Goal: Task Accomplishment & Management: Complete application form

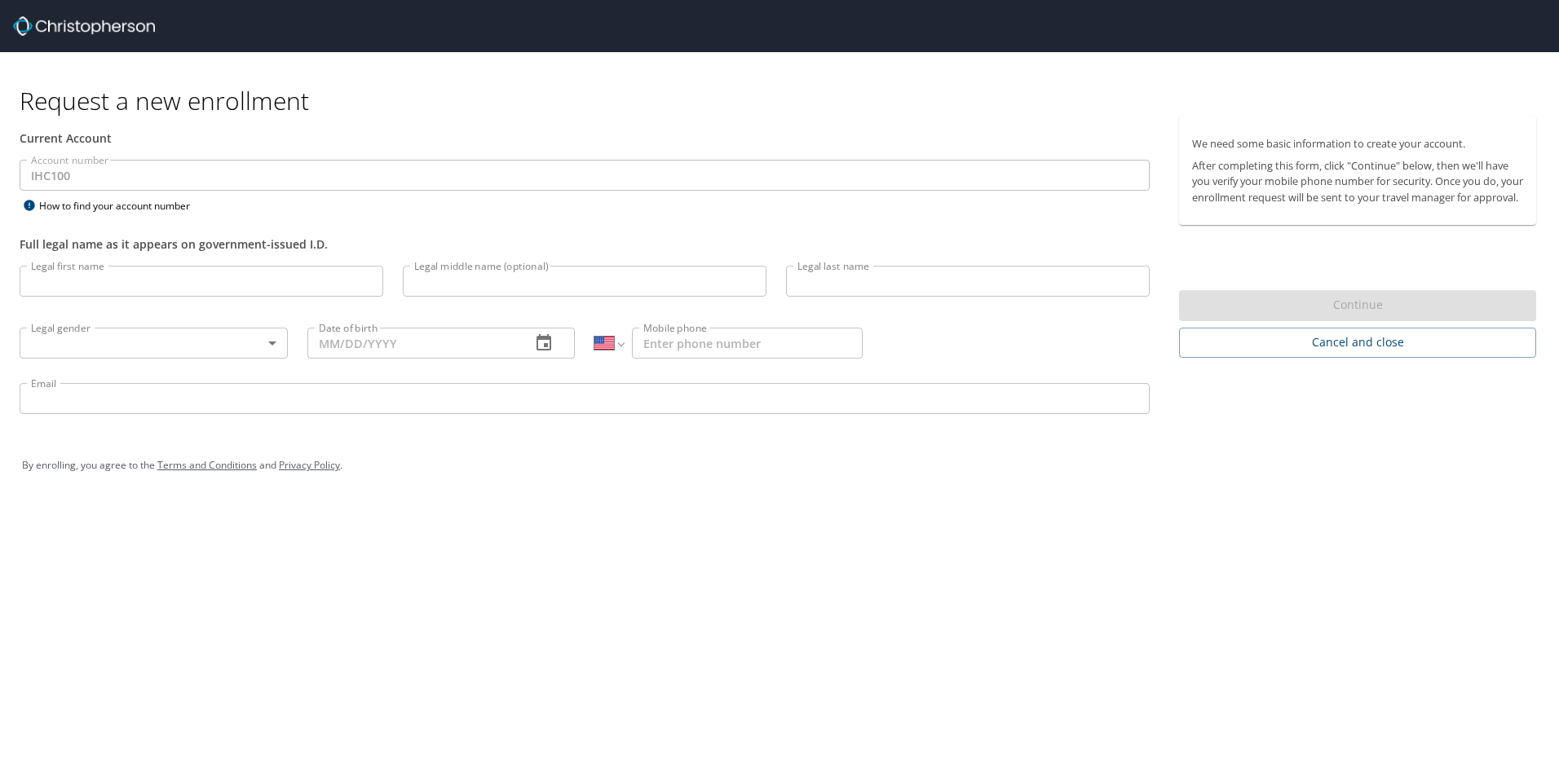
select select "US"
click at [75, 282] on input "Legal first name" at bounding box center [202, 281] width 364 height 31
type input "Kyle"
click at [449, 287] on input "Legal middle name (optional)" at bounding box center [585, 281] width 364 height 31
type input "Thomas"
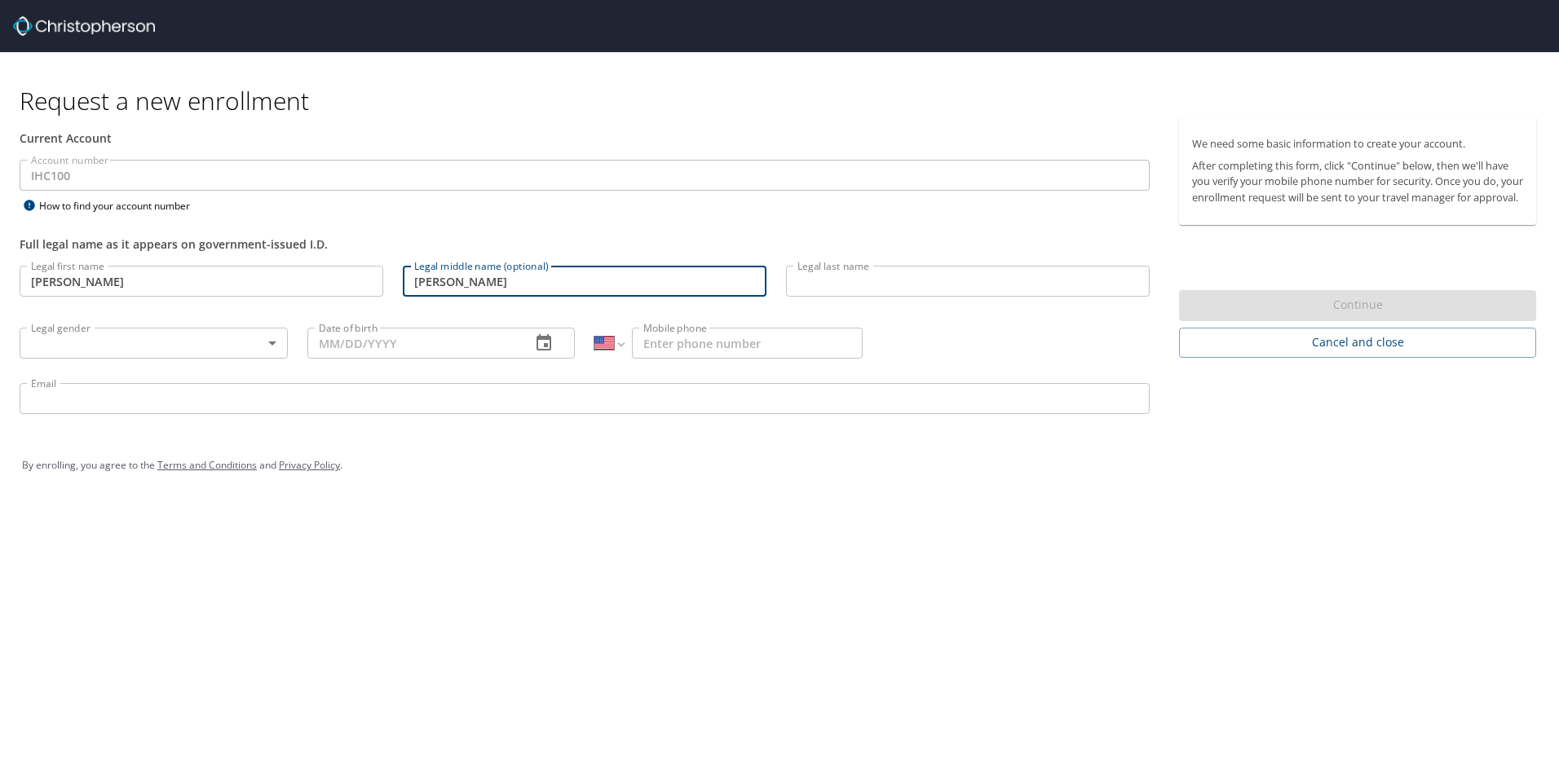
click at [865, 281] on input "Legal last name" at bounding box center [968, 281] width 364 height 31
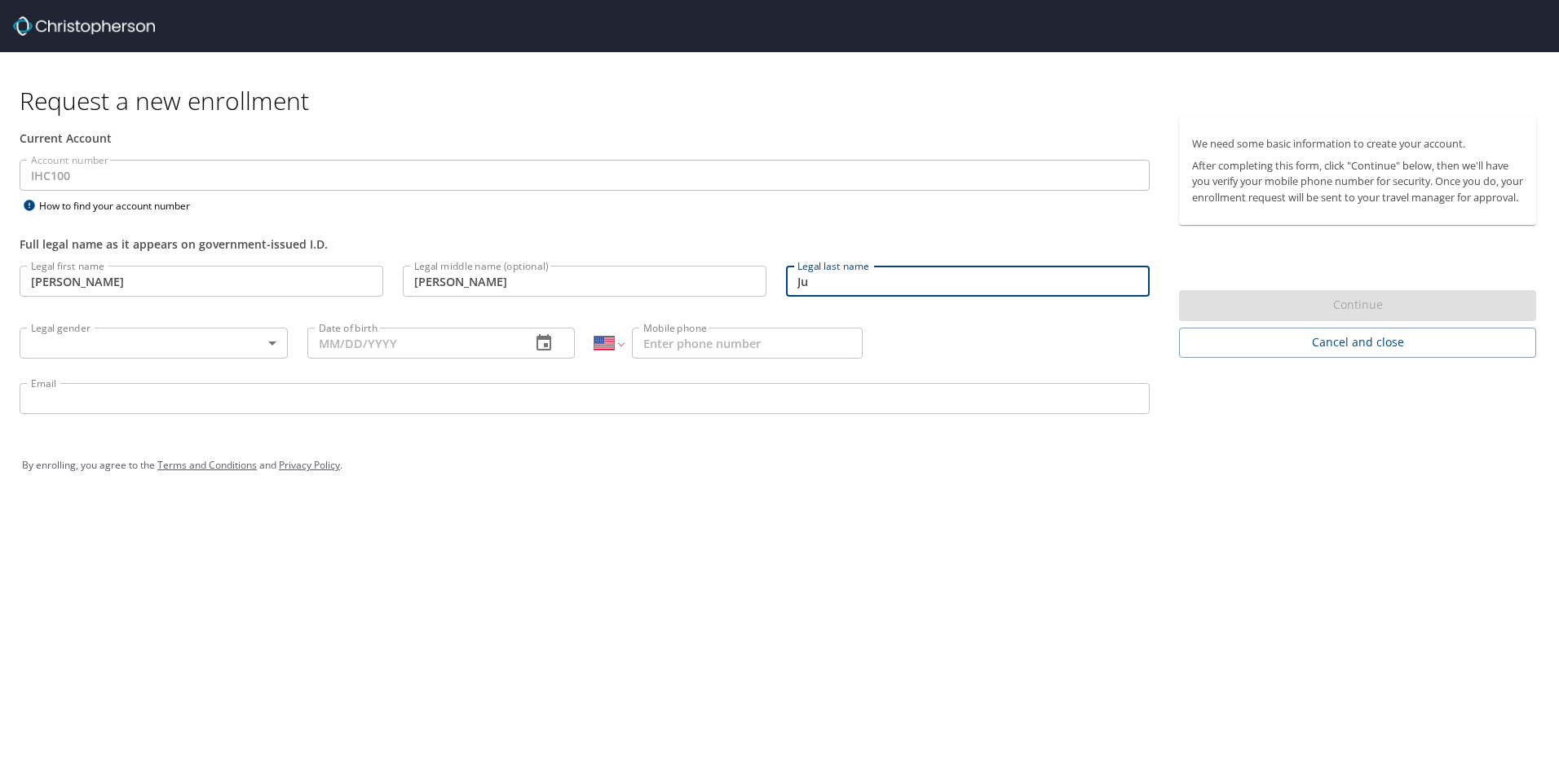
type input "J"
type input "Judd"
click at [275, 343] on body "Request a new enrollment Current Account Account number IHC100 Account number H…" at bounding box center [780, 392] width 1559 height 784
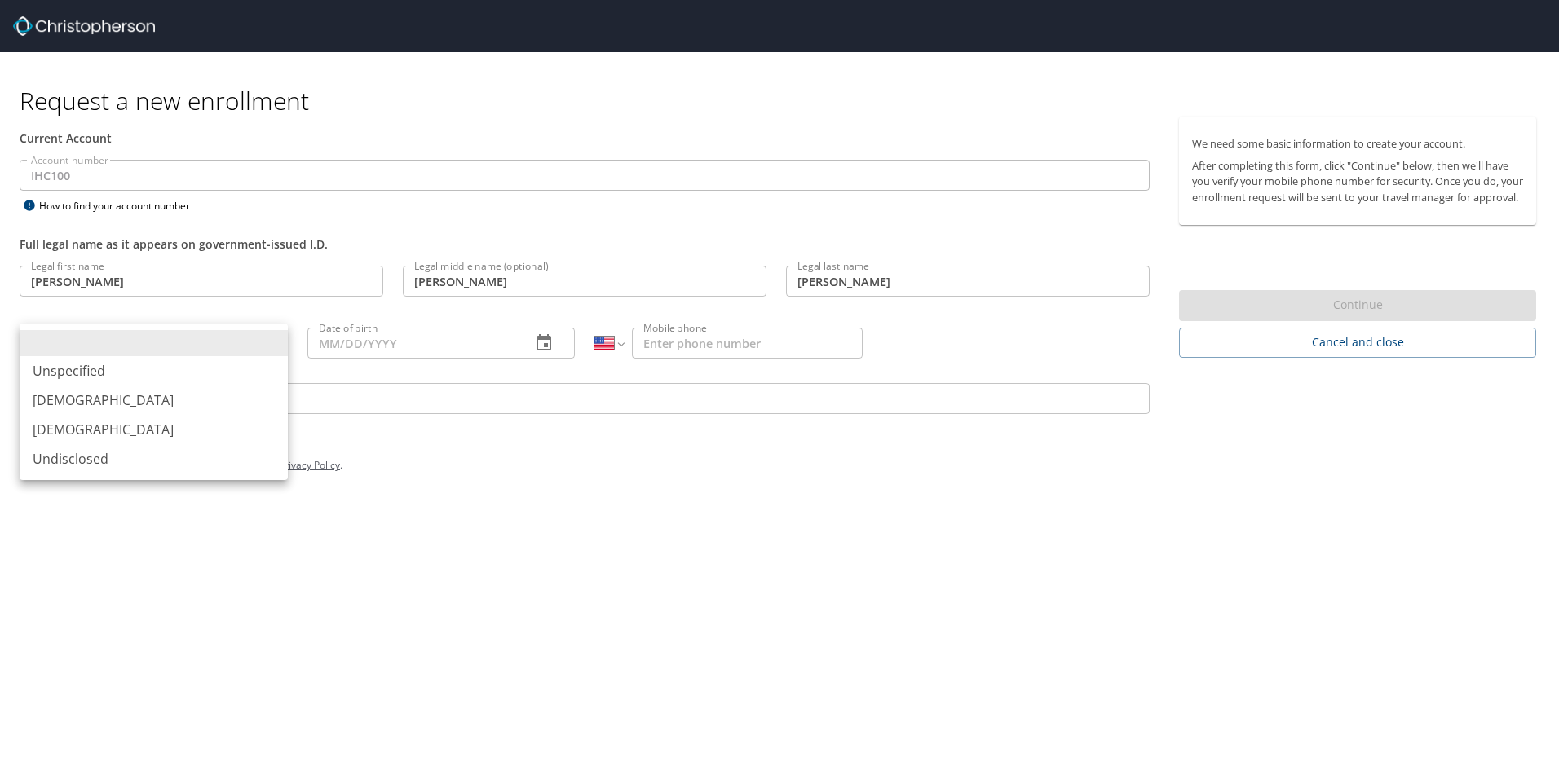
click at [65, 399] on li "Male" at bounding box center [154, 400] width 268 height 29
type input "Male"
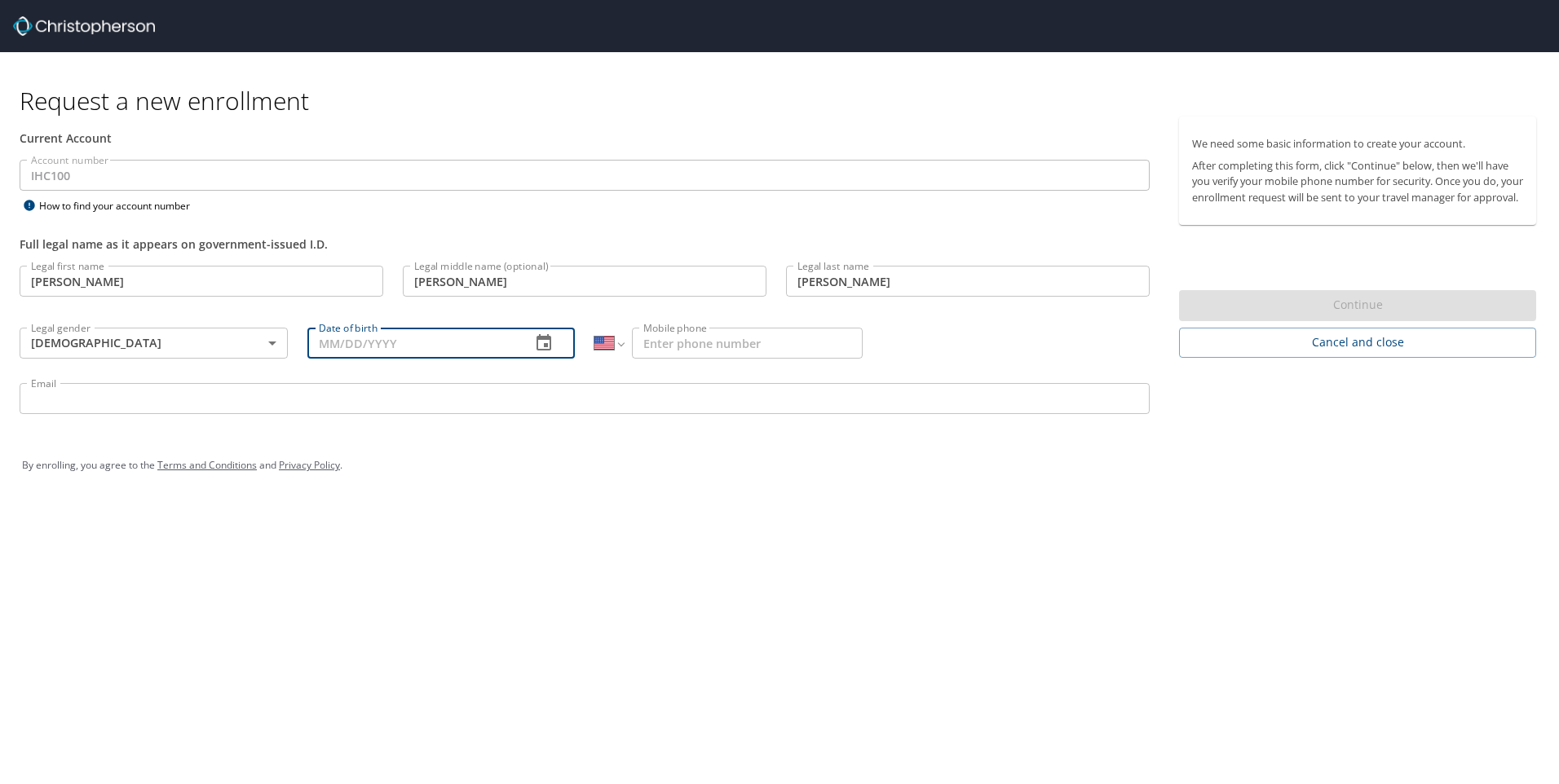
click at [327, 349] on input "Date of birth" at bounding box center [413, 343] width 211 height 31
type input "04/25/1976"
click at [696, 347] on input "Mobile phone" at bounding box center [748, 343] width 231 height 31
type input "(605) 521-9985"
click at [106, 411] on input "Email" at bounding box center [585, 398] width 1130 height 31
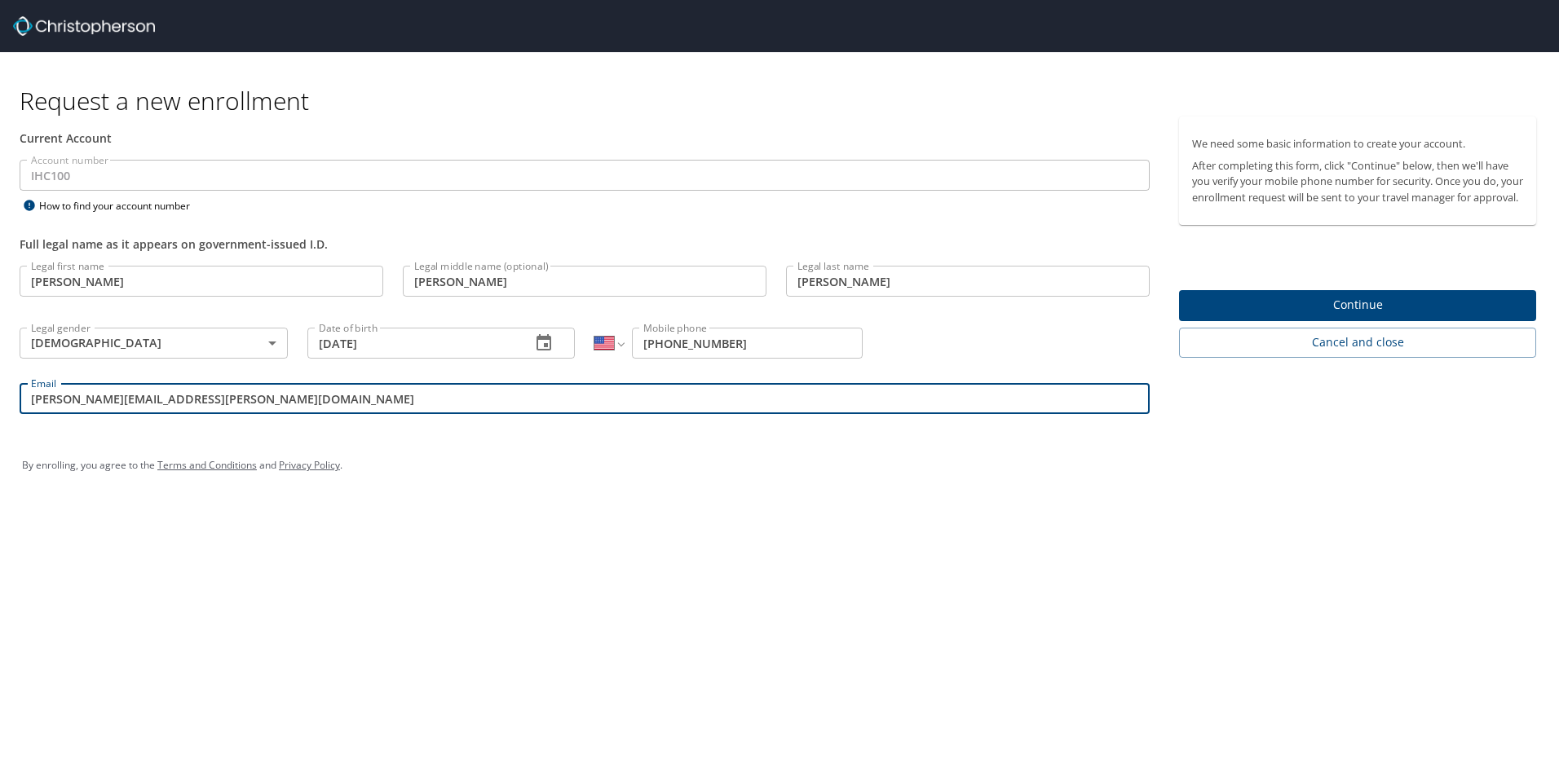
type input "kyle.judd@imail.org"
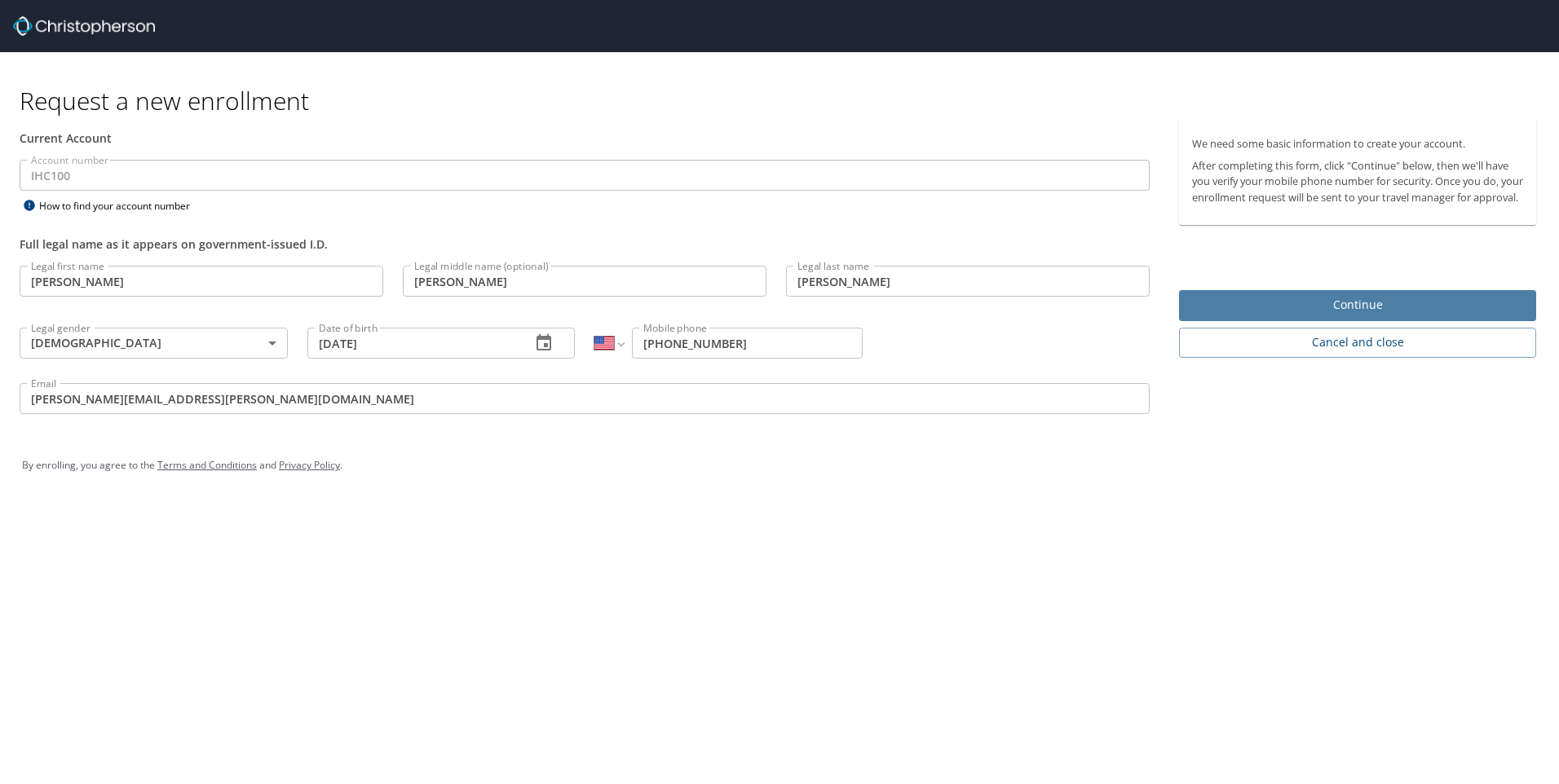
click at [1360, 316] on span "Continue" at bounding box center [1357, 305] width 331 height 20
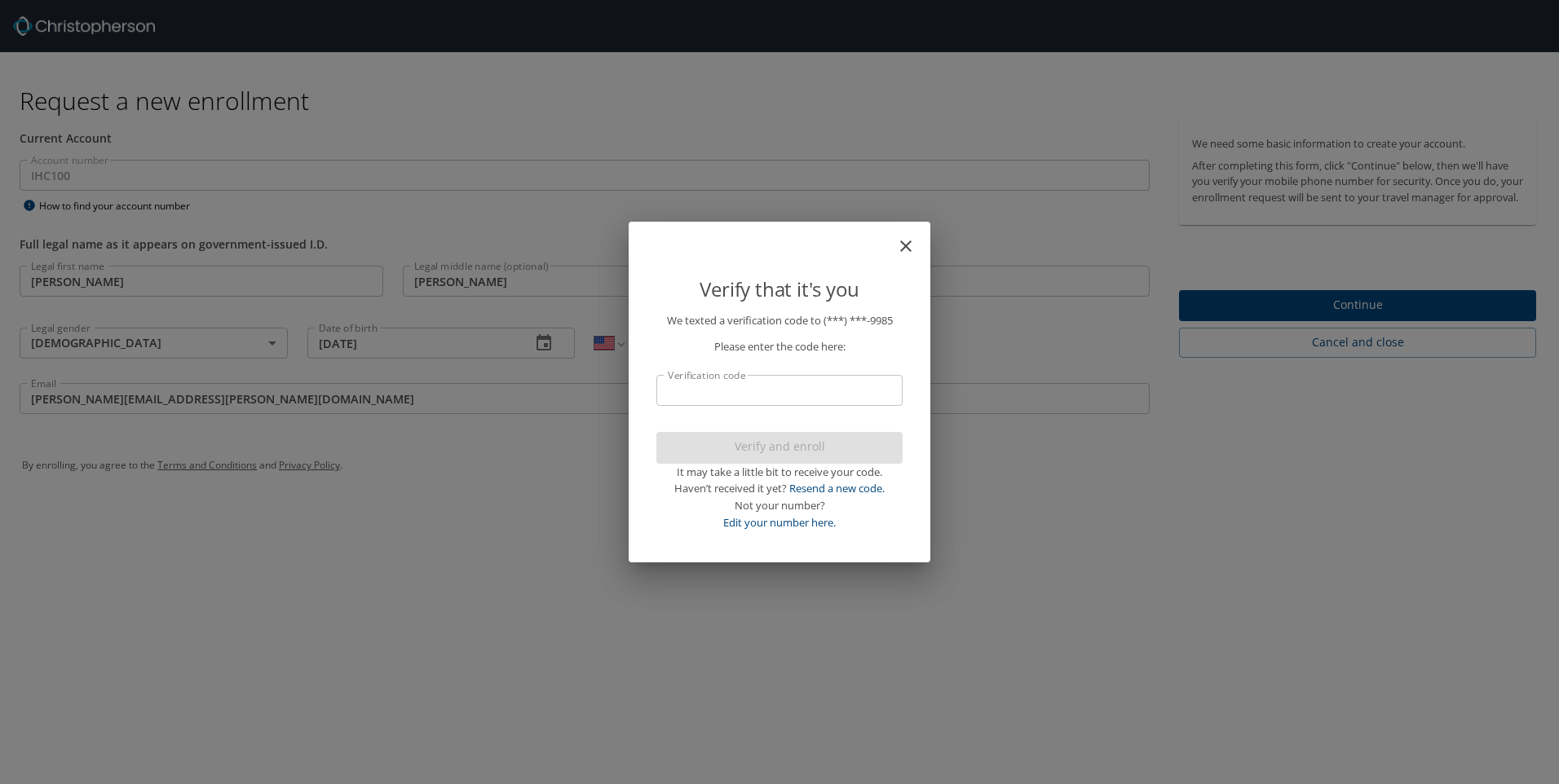
click at [676, 389] on input "Verification code" at bounding box center [779, 390] width 246 height 31
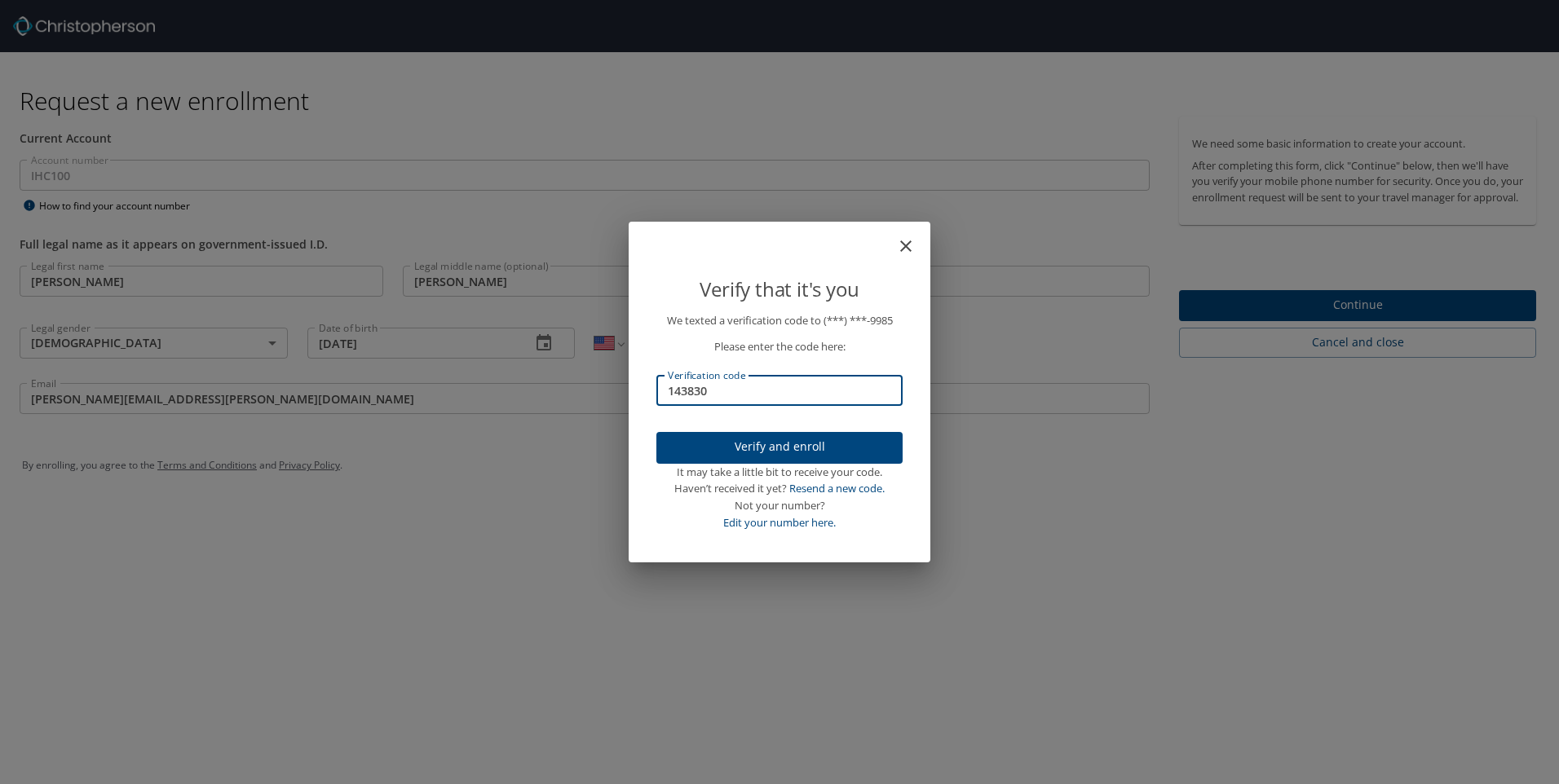
type input "143830"
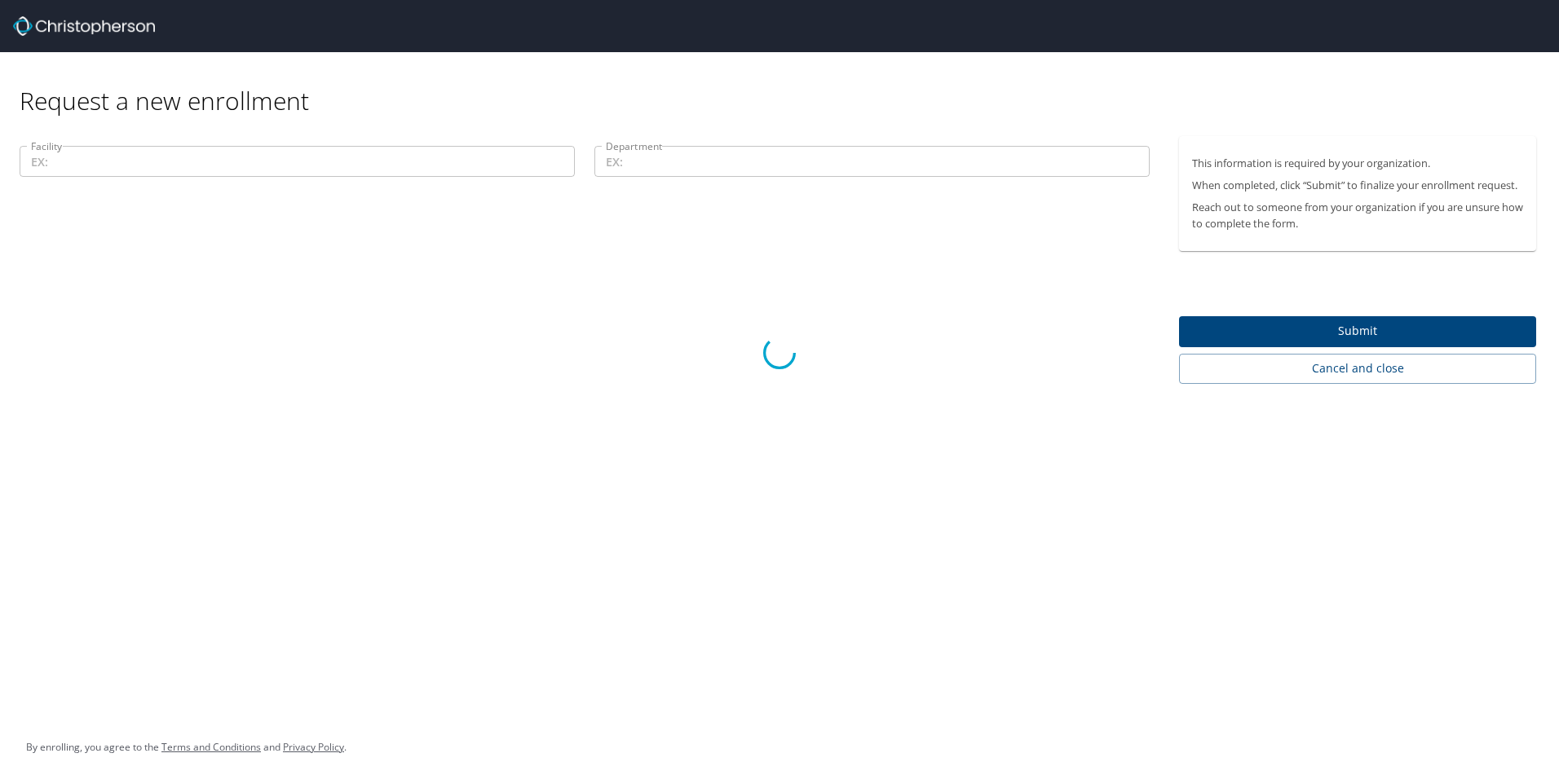
click at [101, 166] on div at bounding box center [780, 353] width 1559 height 862
click at [57, 161] on div at bounding box center [780, 353] width 1559 height 862
click at [1363, 373] on div at bounding box center [780, 353] width 1559 height 862
click at [1395, 371] on div at bounding box center [780, 353] width 1559 height 862
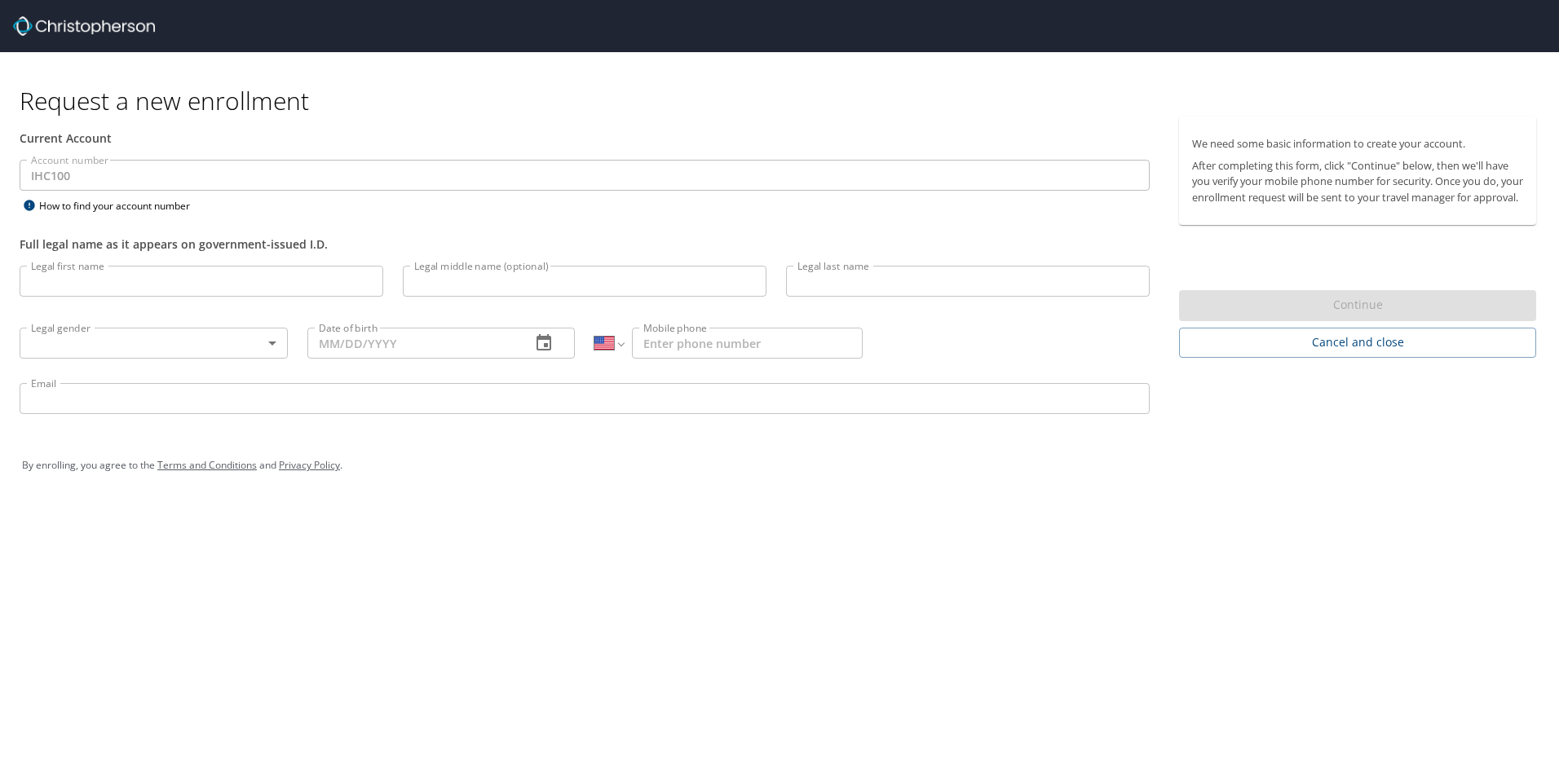
select select "US"
click at [57, 280] on input "Legal first name" at bounding box center [202, 281] width 364 height 31
type input "Kyle"
click at [460, 284] on input "Legal middle name (optional)" at bounding box center [585, 281] width 364 height 31
type input "Thomas"
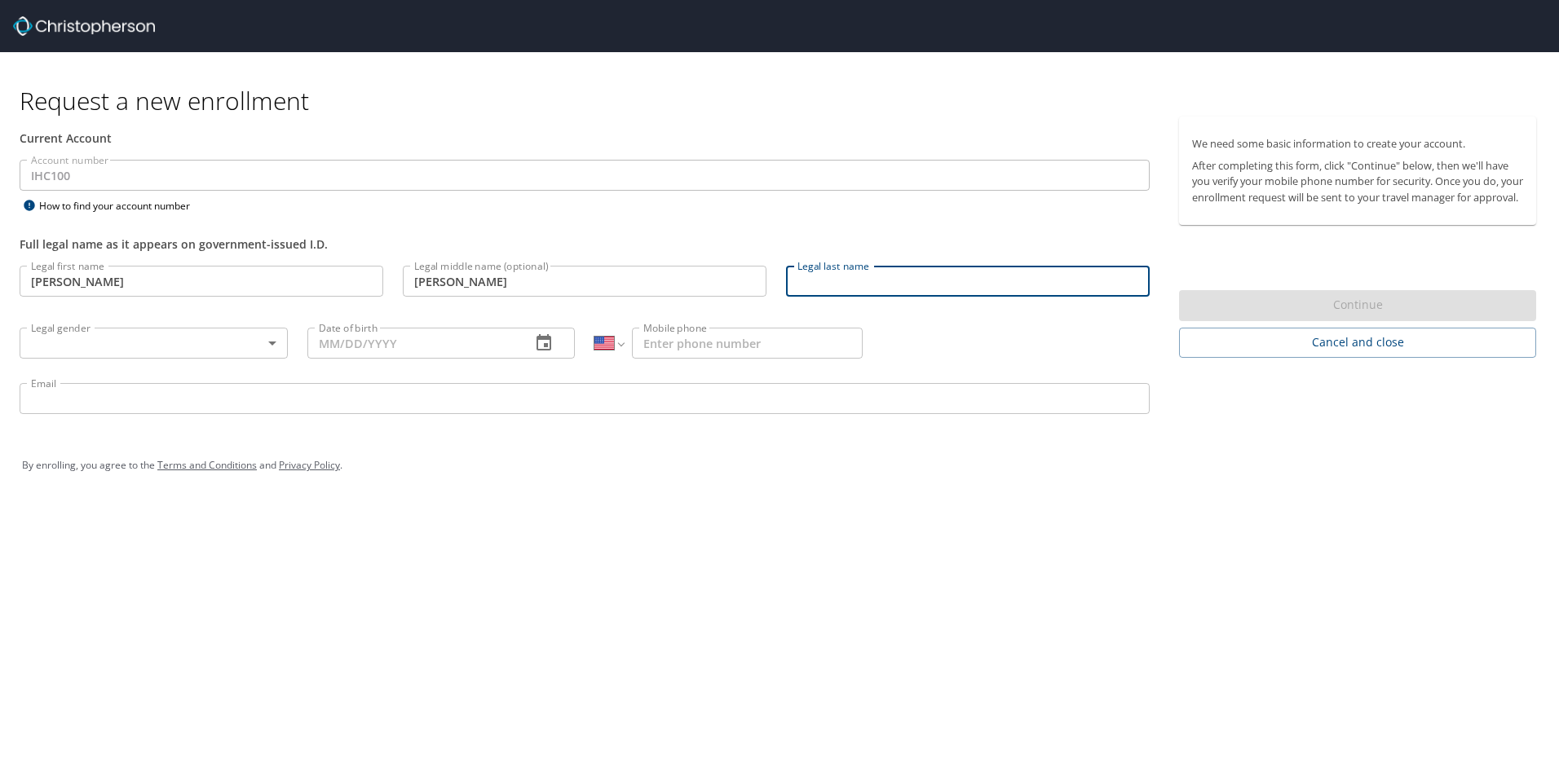
click at [822, 284] on input "Legal last name" at bounding box center [968, 281] width 364 height 31
type input "Judd"
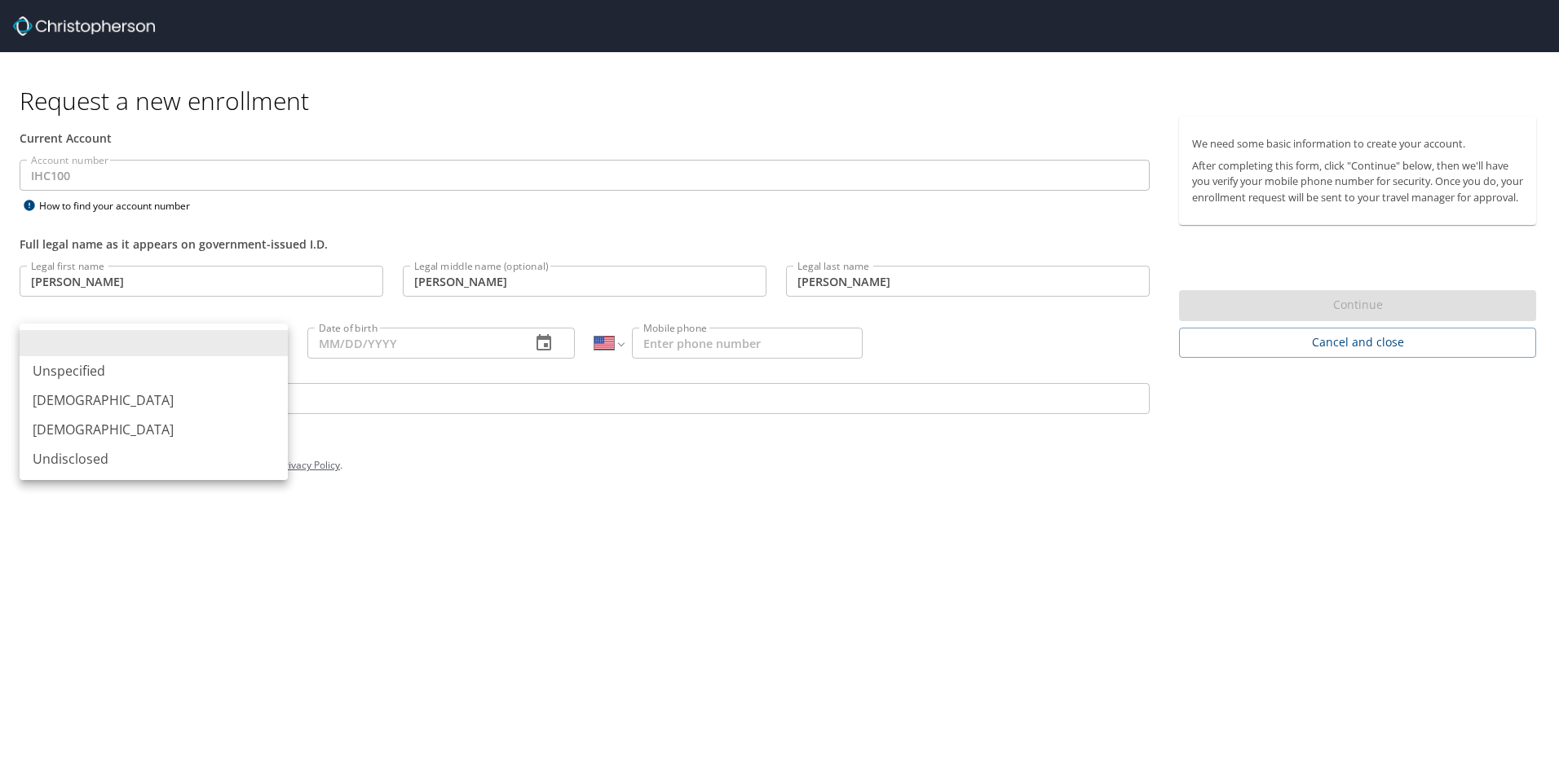
click at [121, 342] on body "Request a new enrollment Current Account Account number IHC100 Account number H…" at bounding box center [780, 392] width 1559 height 784
click at [60, 406] on li "Male" at bounding box center [154, 400] width 268 height 29
type input "Male"
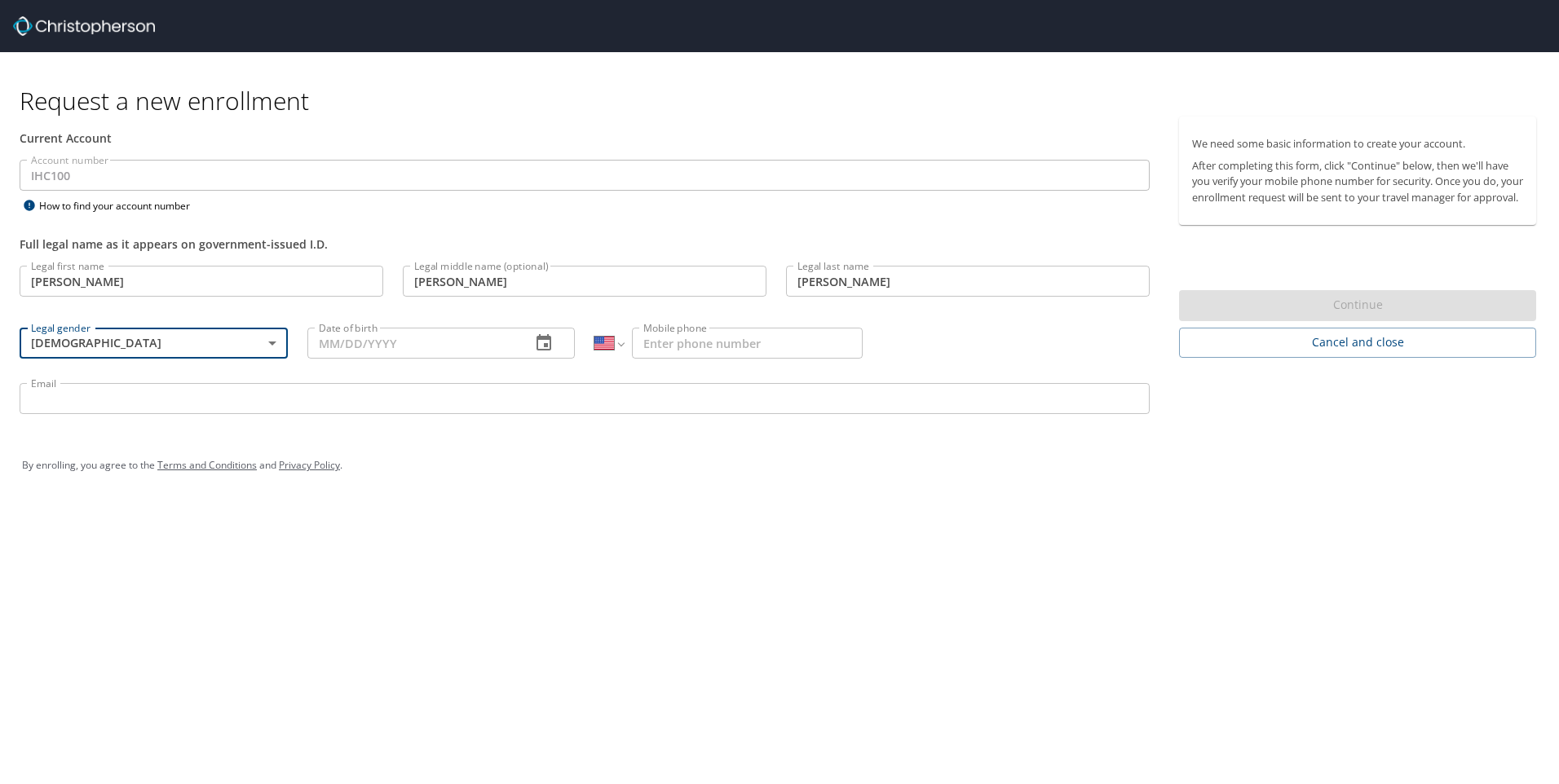
click at [347, 344] on input "Date of birth" at bounding box center [413, 343] width 211 height 31
type input "04/25/1976"
click at [682, 349] on input "Mobile phone" at bounding box center [748, 343] width 231 height 31
type input "(605) 521-9985"
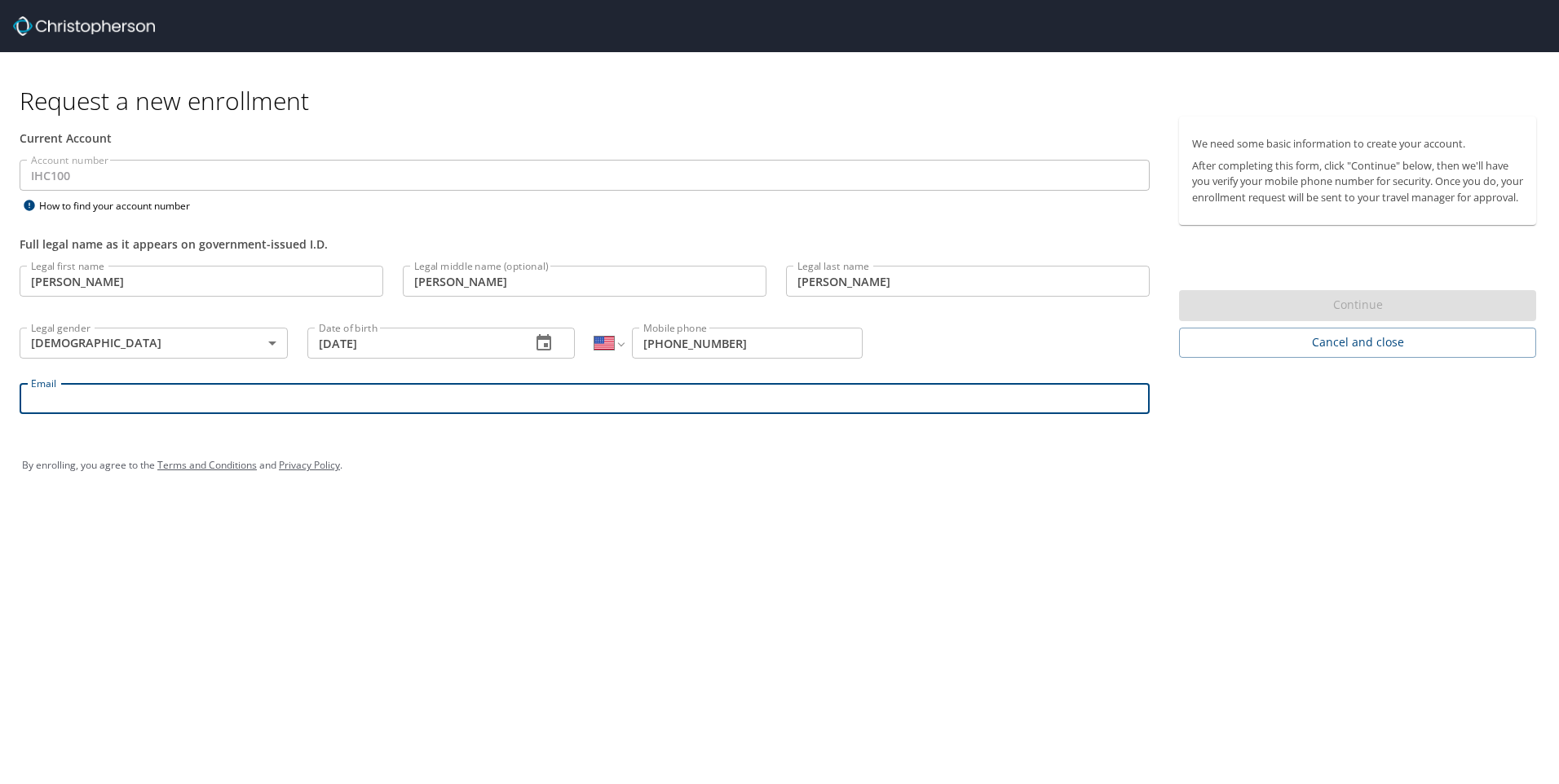
click at [99, 407] on input "Email" at bounding box center [585, 398] width 1130 height 31
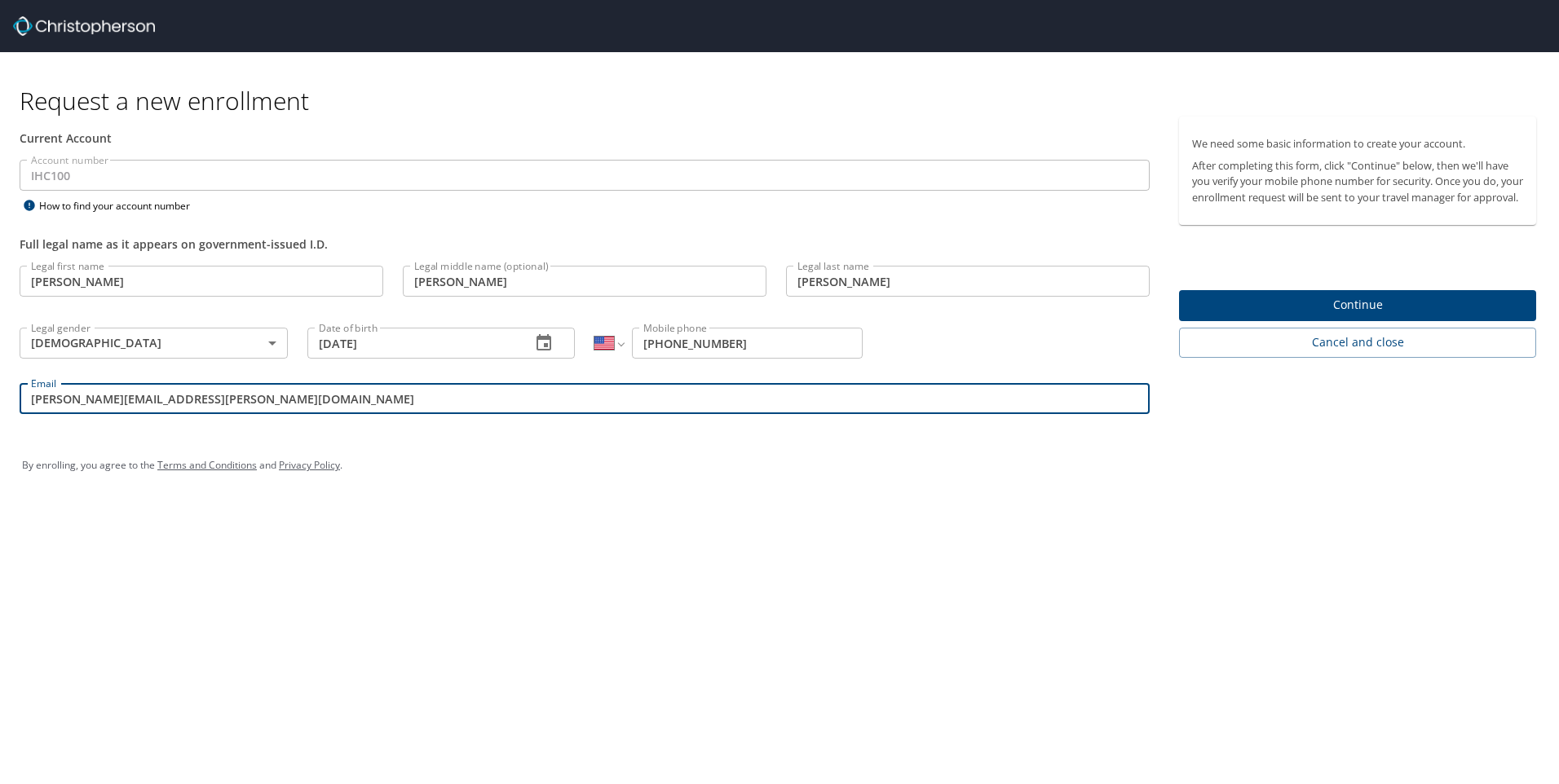
type input "kyle.judd@imail.org"
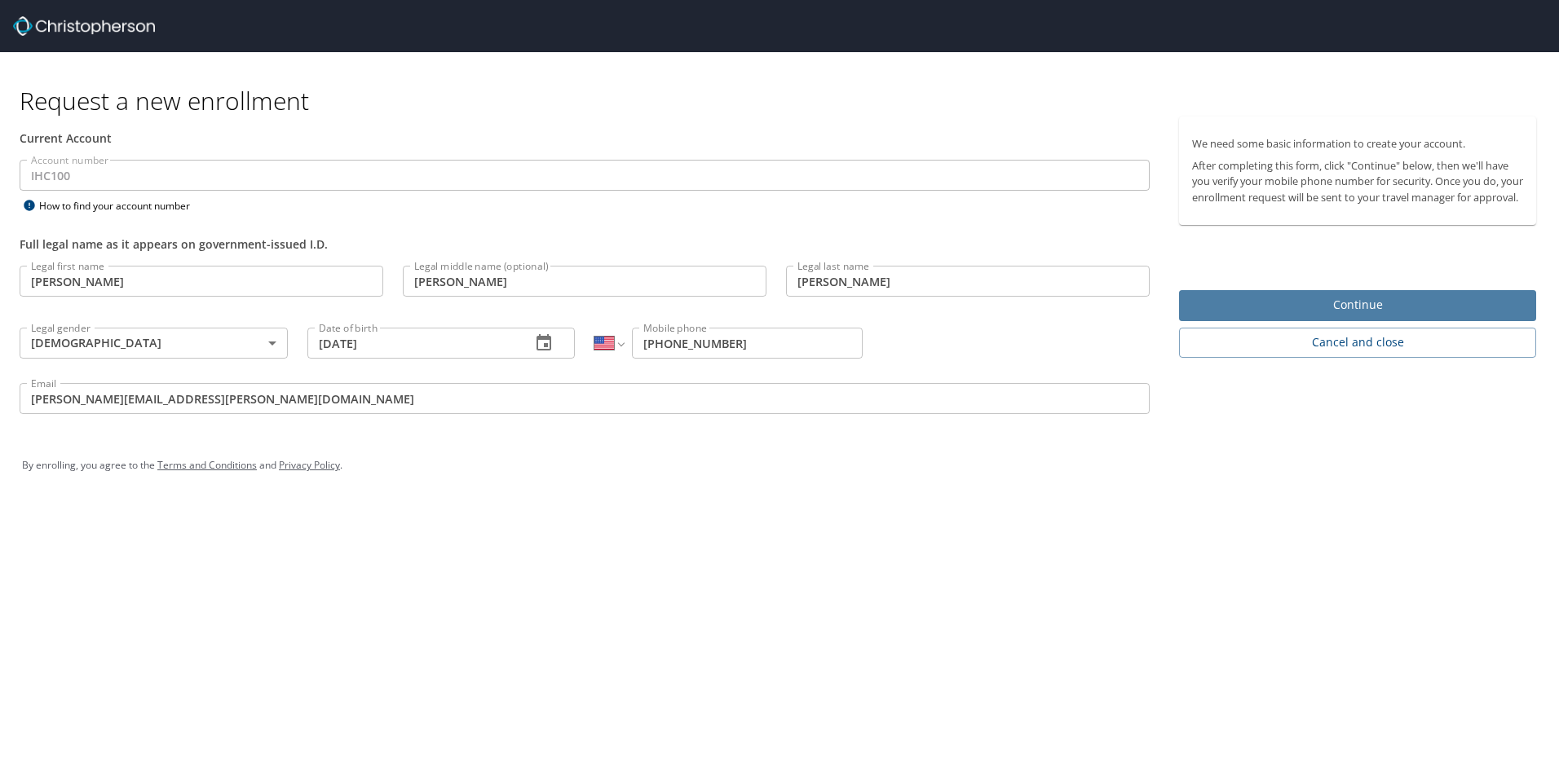
click at [1329, 316] on span "Continue" at bounding box center [1357, 305] width 331 height 20
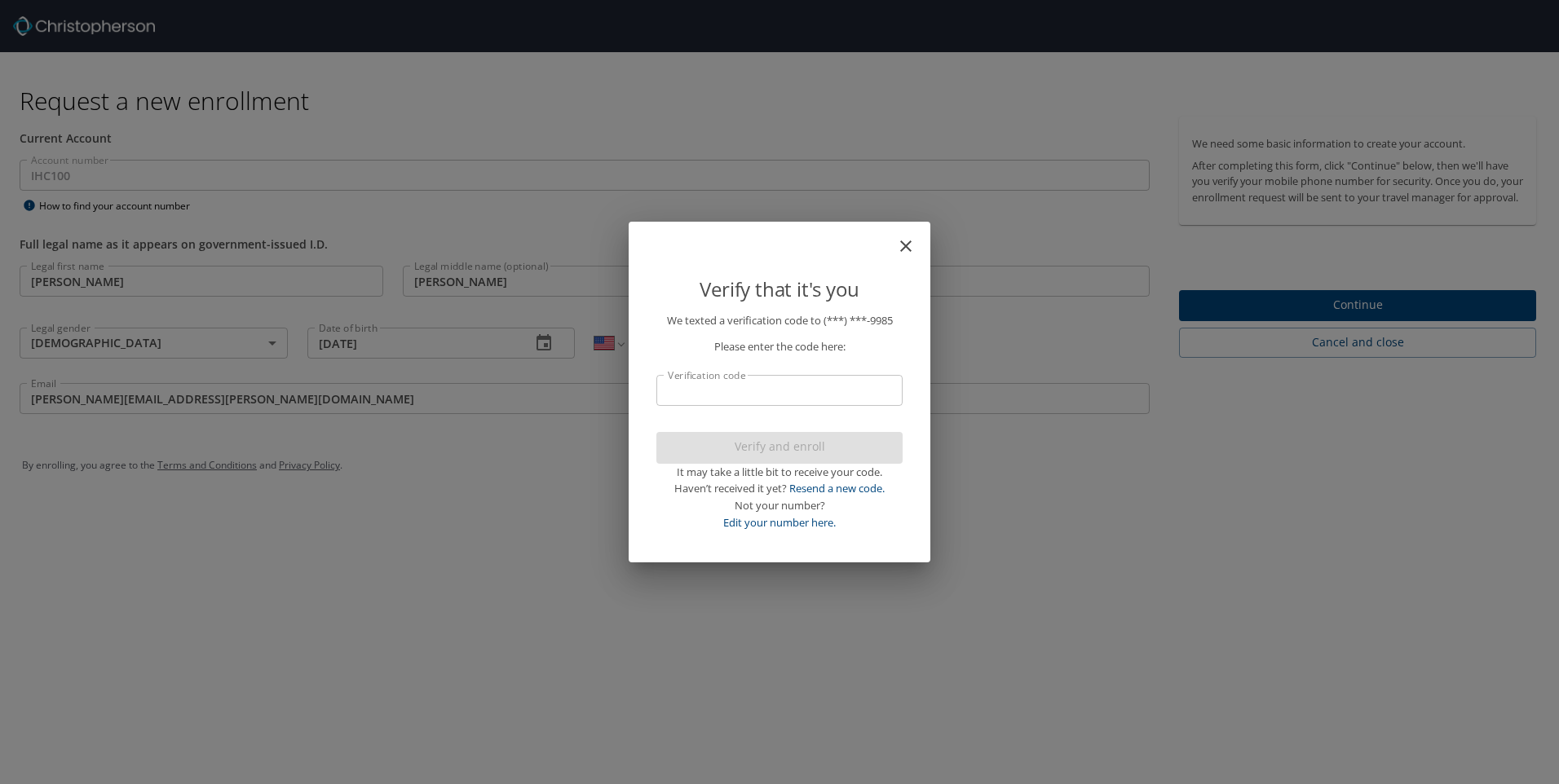
click at [677, 389] on input "Verification code" at bounding box center [779, 390] width 246 height 31
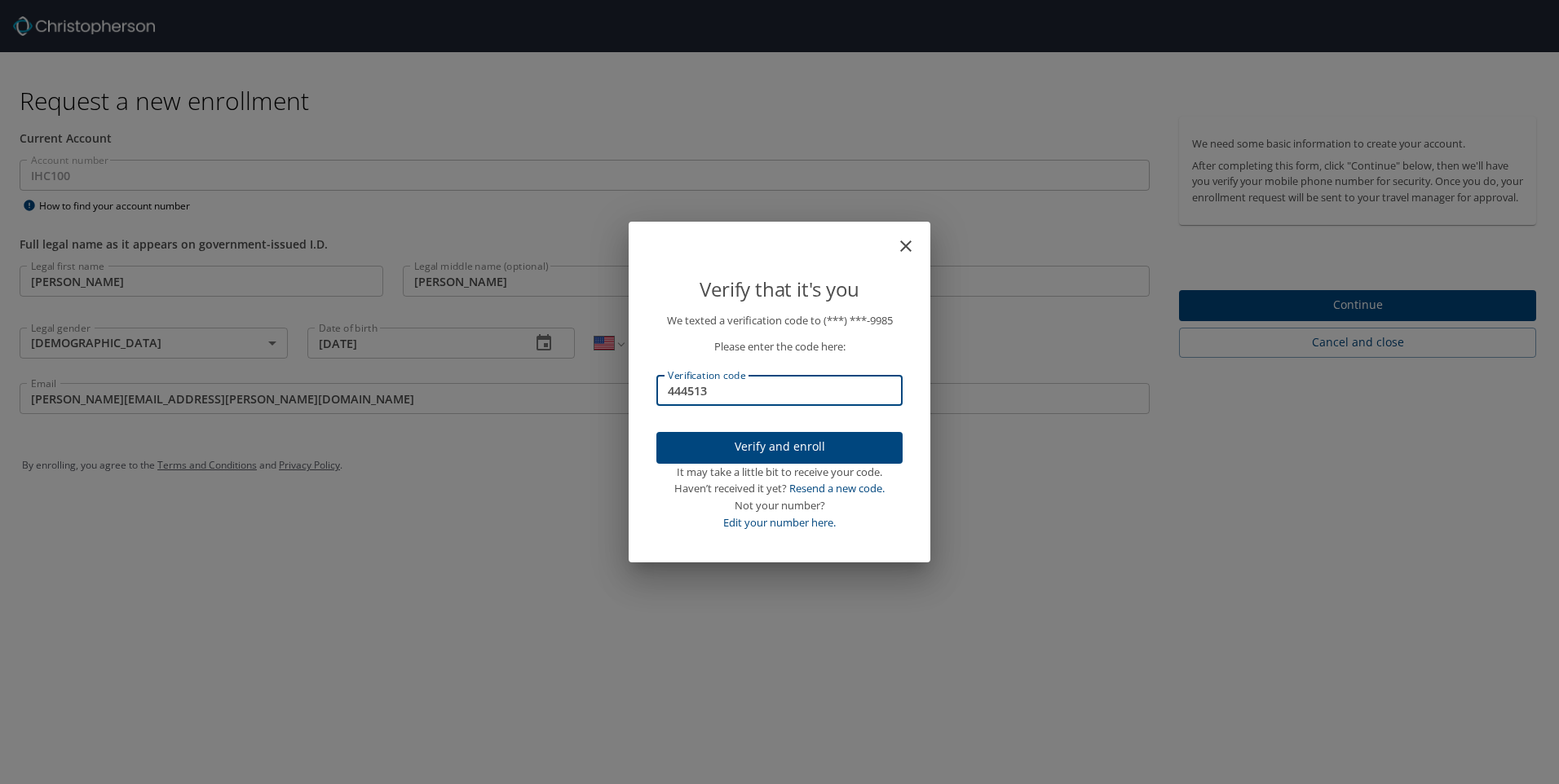
type input "444513"
click at [764, 450] on span "Verify and enroll" at bounding box center [780, 447] width 220 height 20
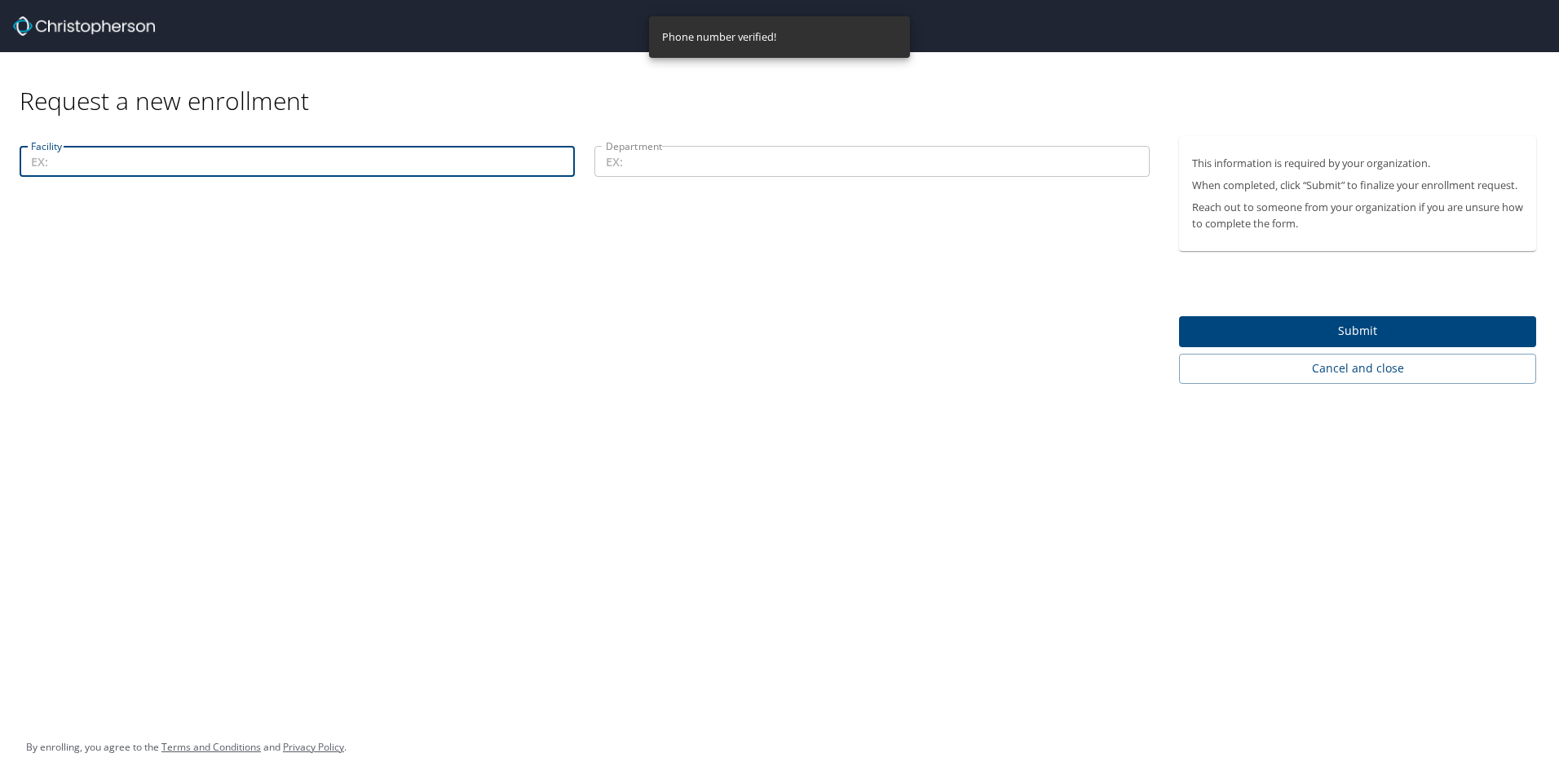
click at [146, 165] on input "Facility" at bounding box center [297, 161] width 555 height 31
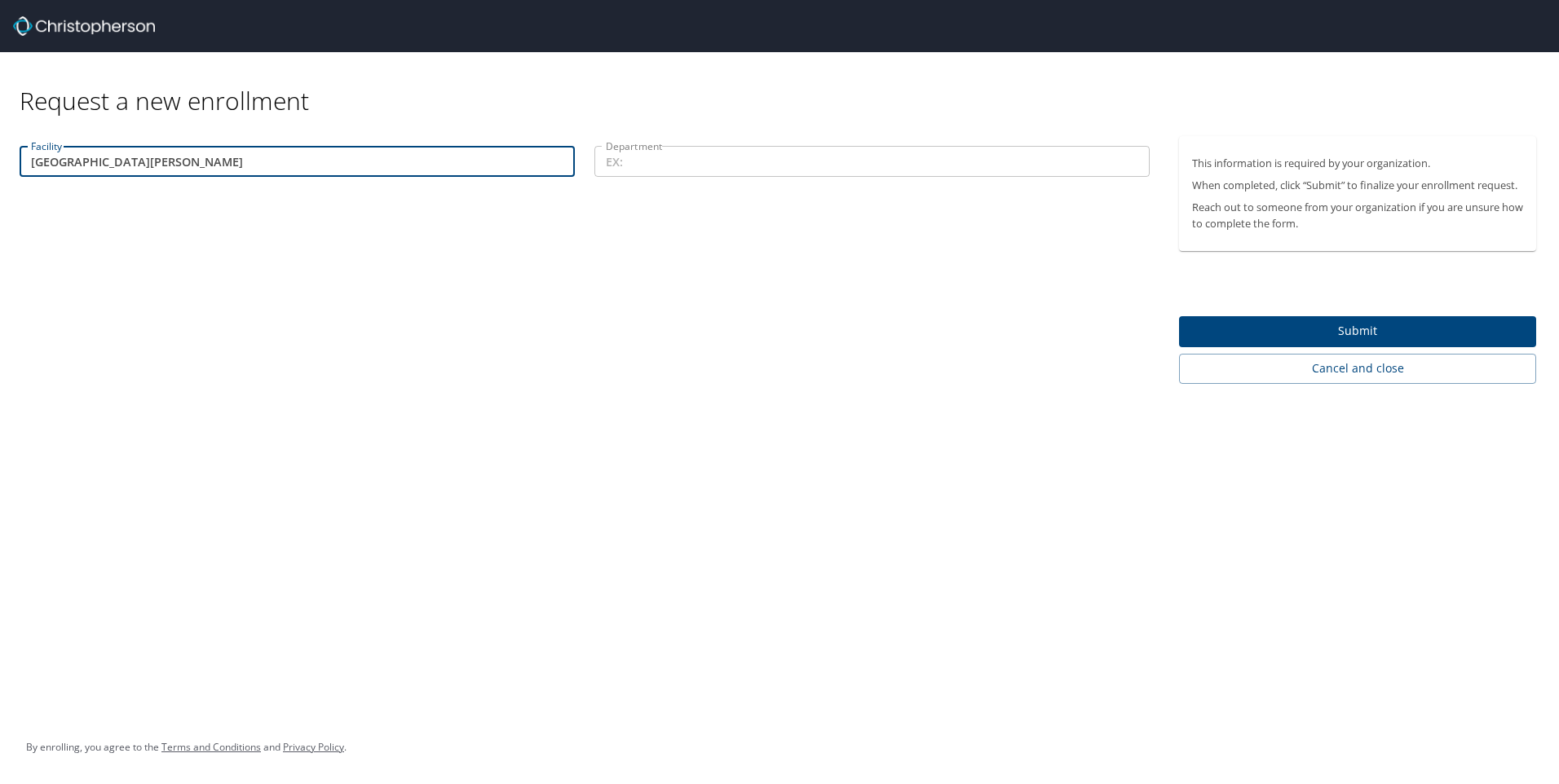
type input "St. George Regional Hospital"
click at [636, 166] on input "Department" at bounding box center [871, 161] width 555 height 31
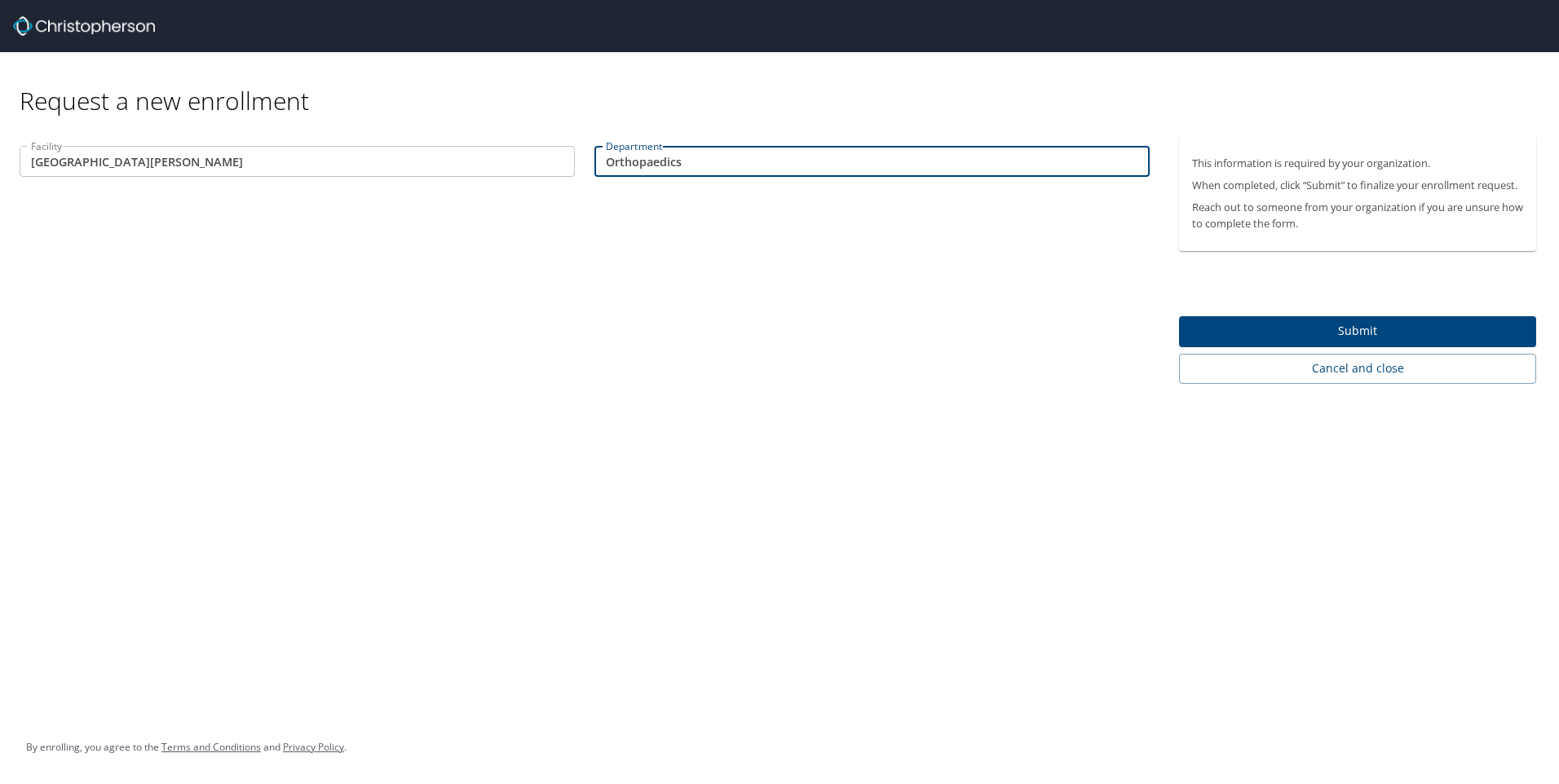
type input "Orthopaedics"
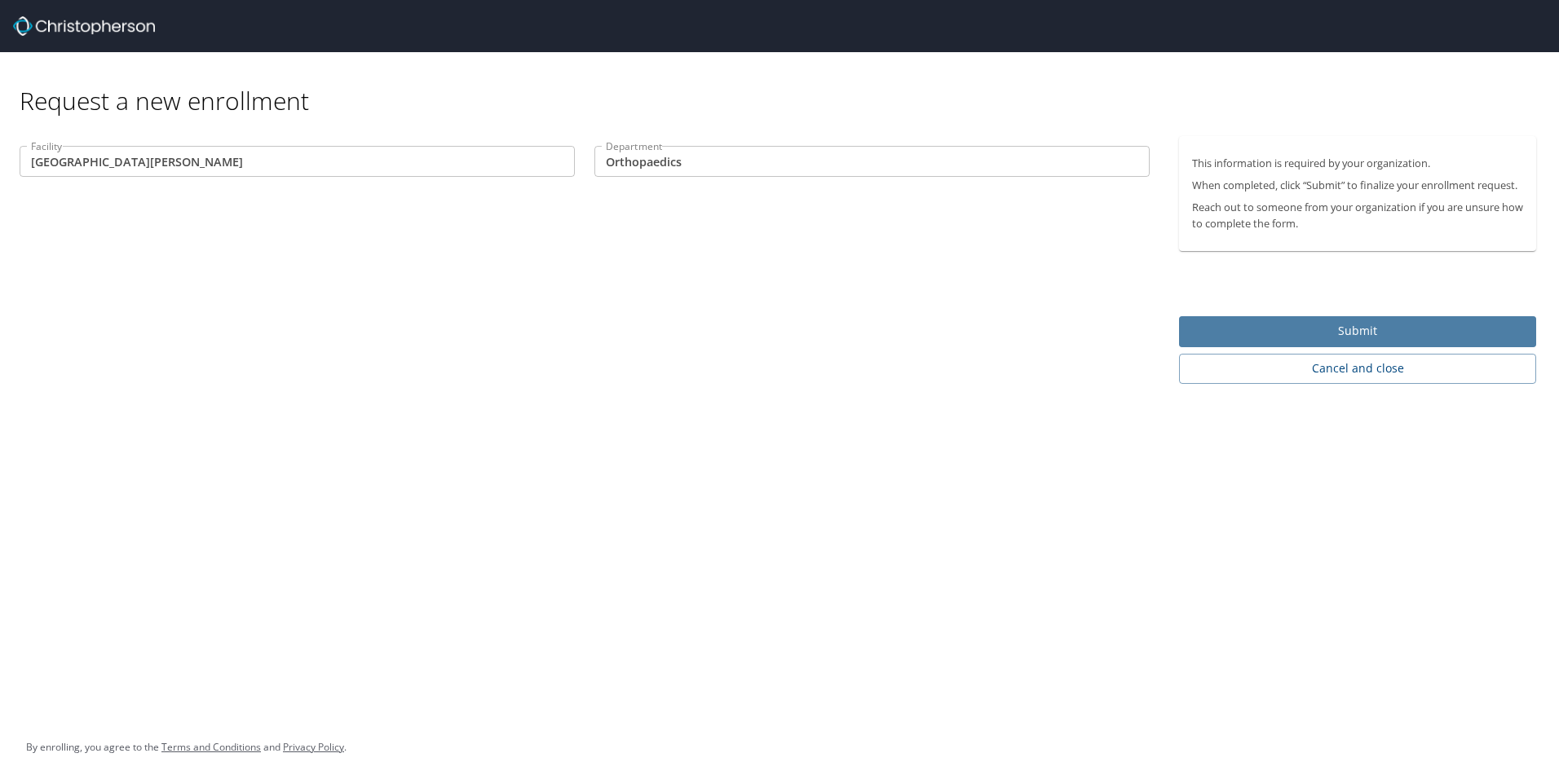
click at [1342, 333] on span "Submit" at bounding box center [1357, 331] width 331 height 20
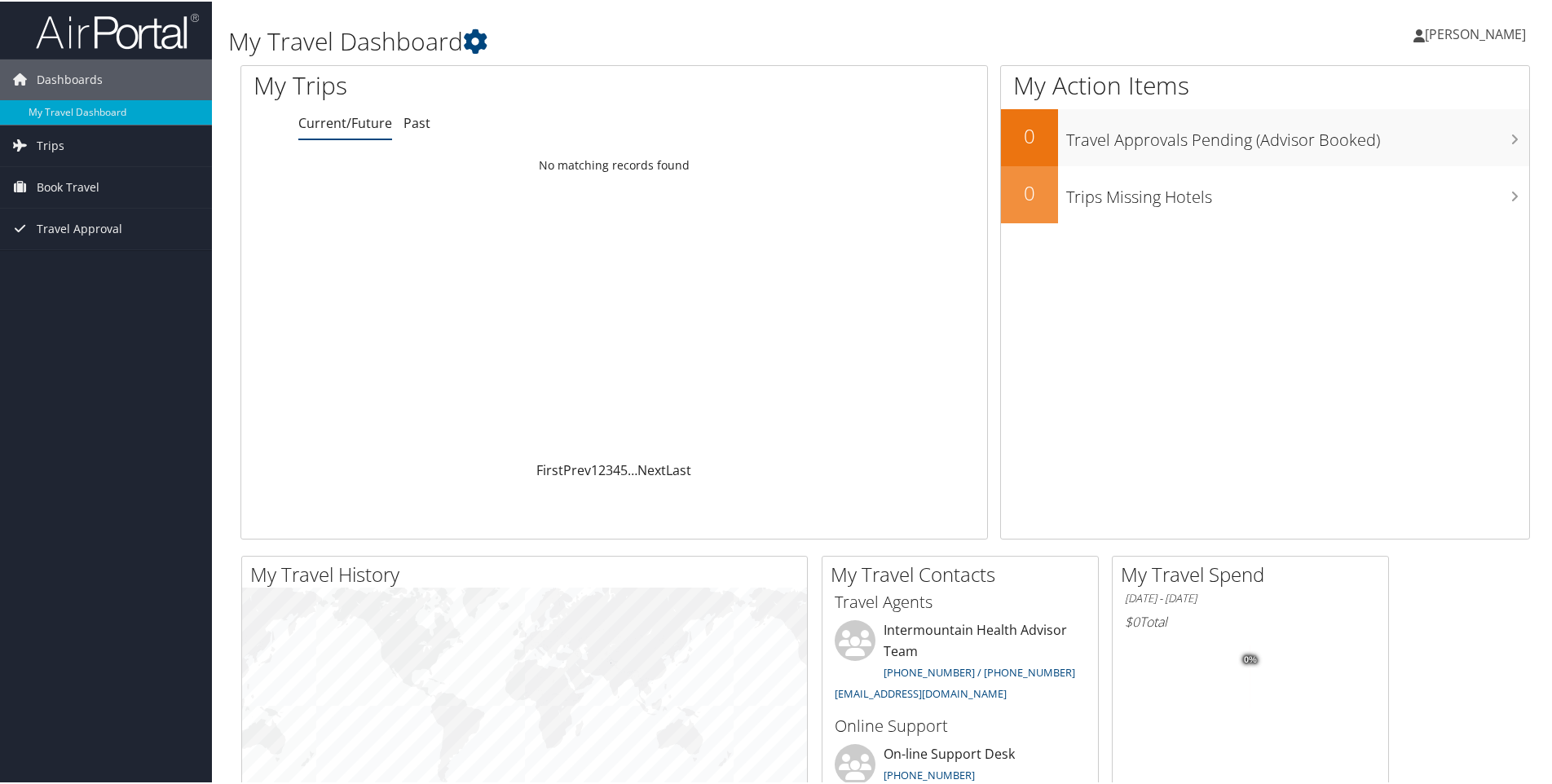
click at [1503, 29] on span "[PERSON_NAME]" at bounding box center [1476, 33] width 101 height 18
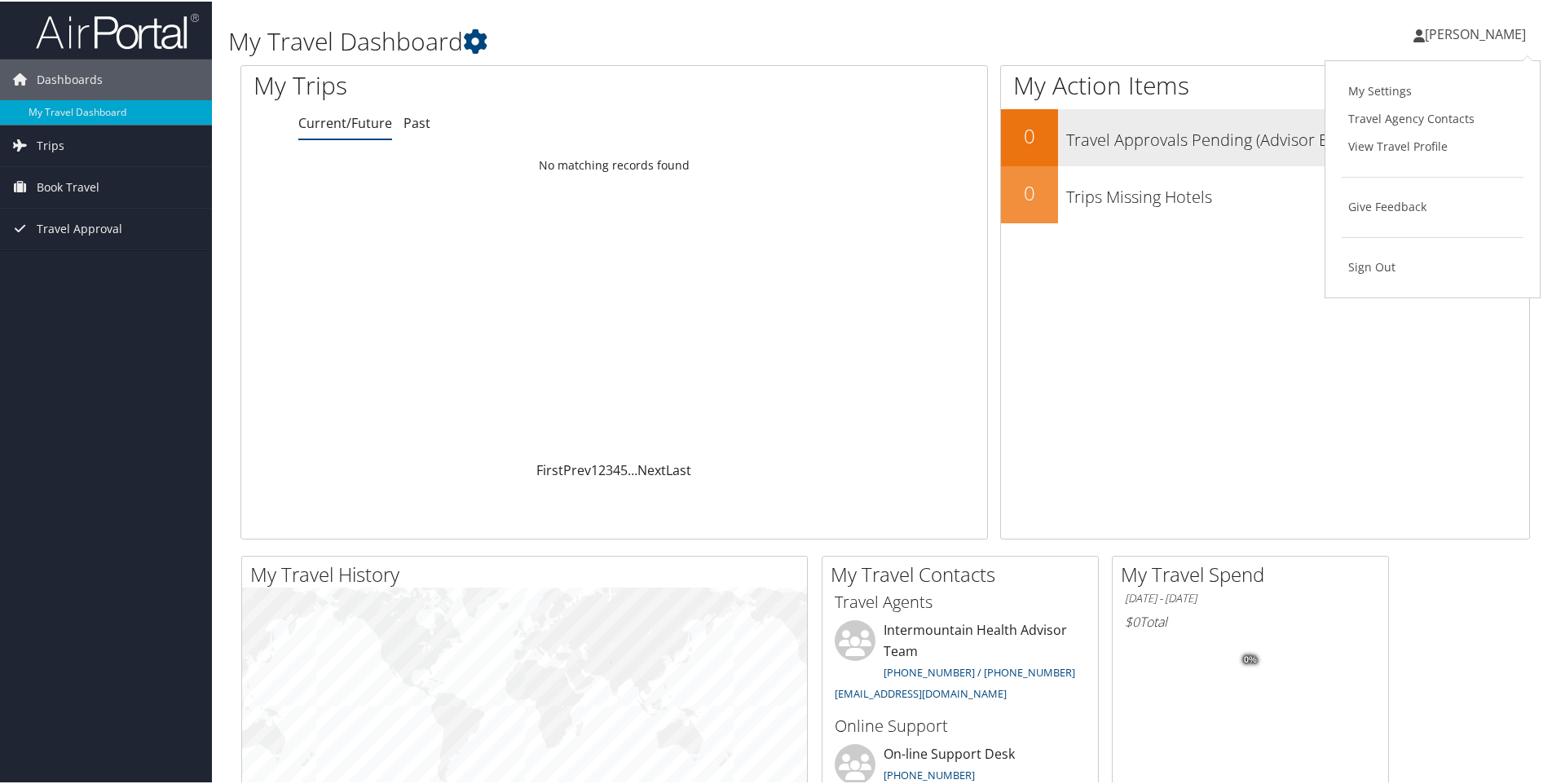
click at [1422, 147] on link "View Travel Profile" at bounding box center [1433, 145] width 182 height 27
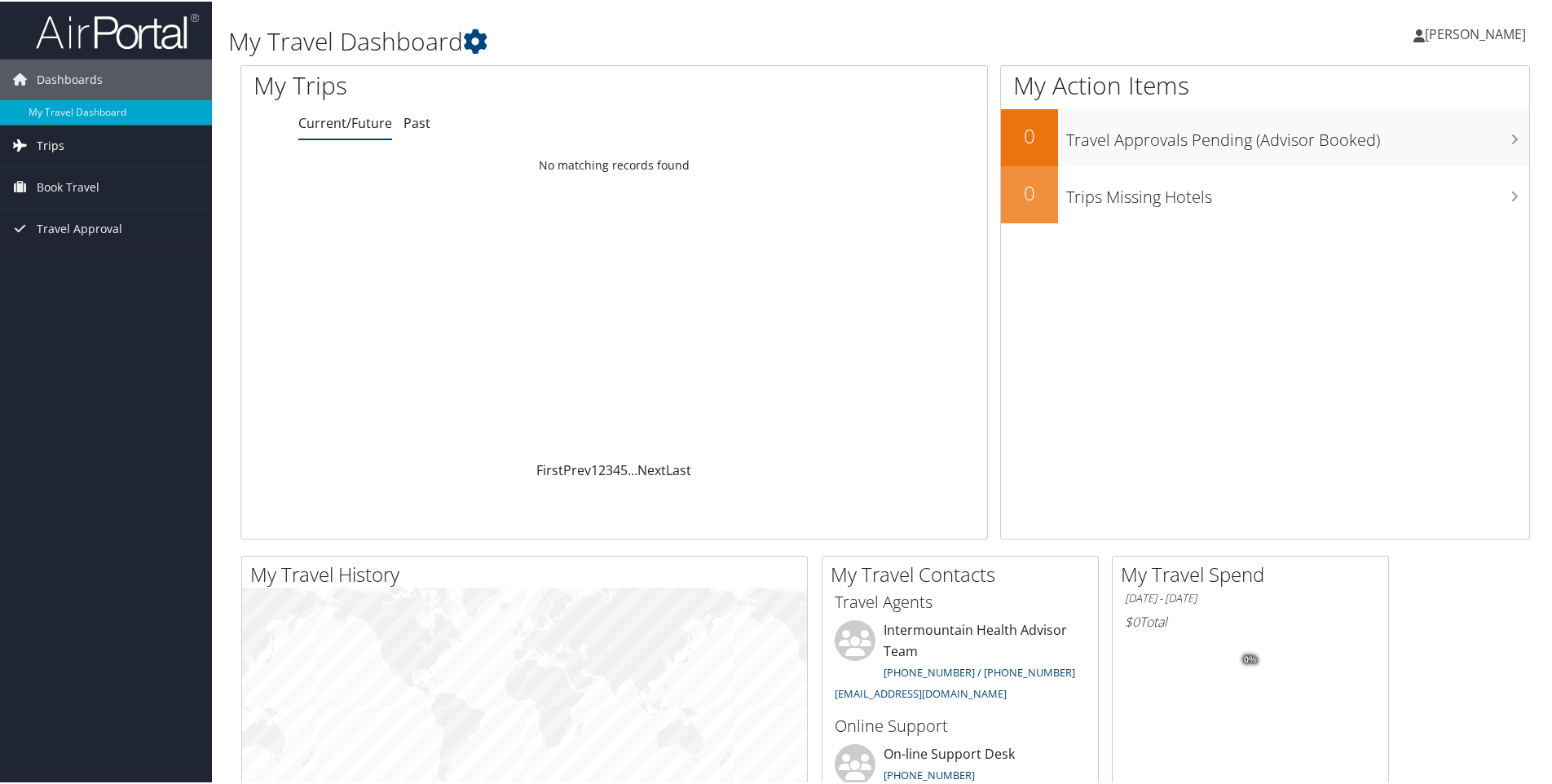
click at [41, 146] on span "Trips" at bounding box center [50, 144] width 27 height 41
click at [115, 174] on link "Current/Future Trips" at bounding box center [106, 176] width 212 height 25
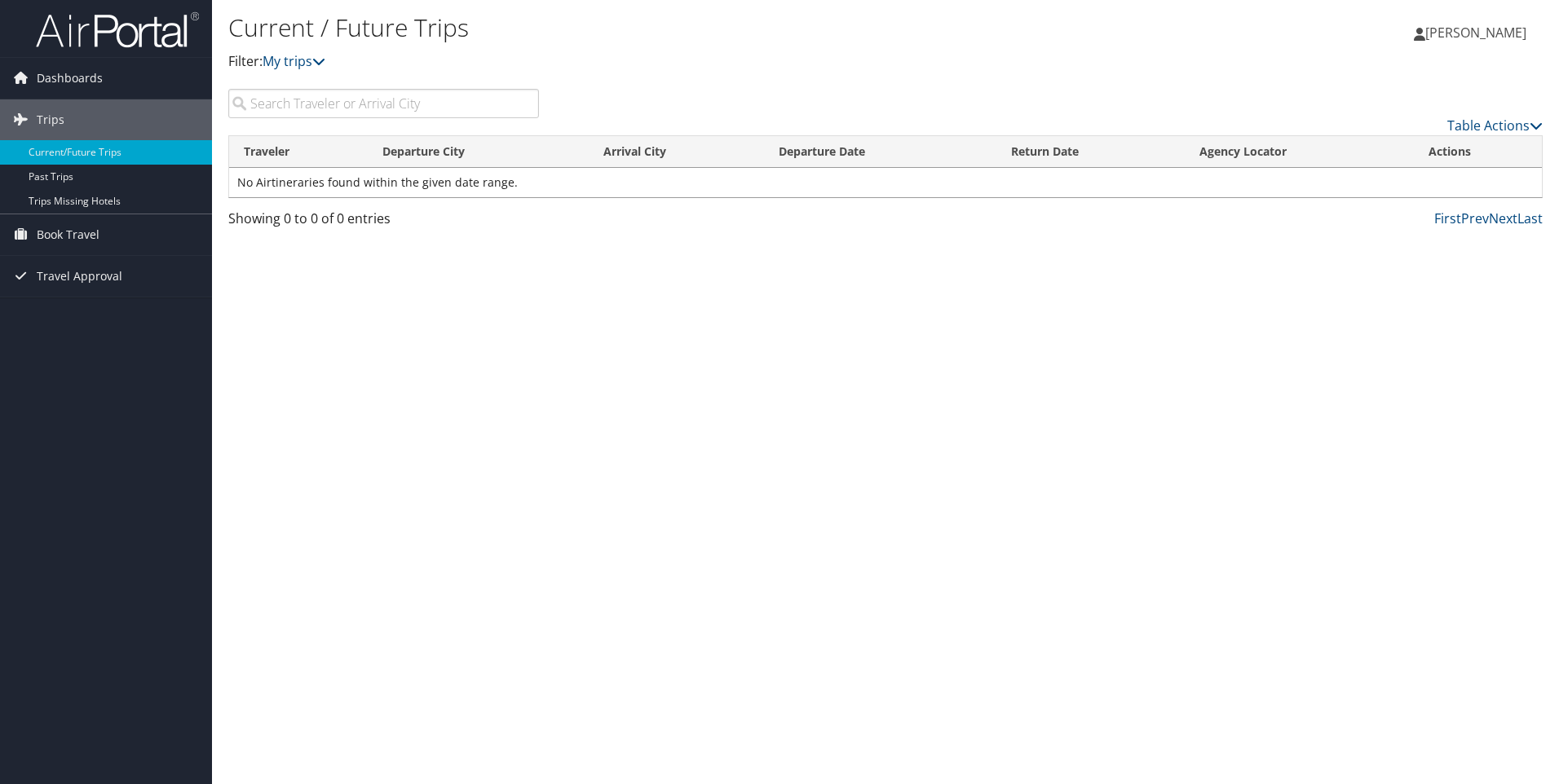
click at [297, 99] on input "search" at bounding box center [383, 104] width 310 height 29
click at [64, 74] on span "Dashboards" at bounding box center [69, 78] width 66 height 41
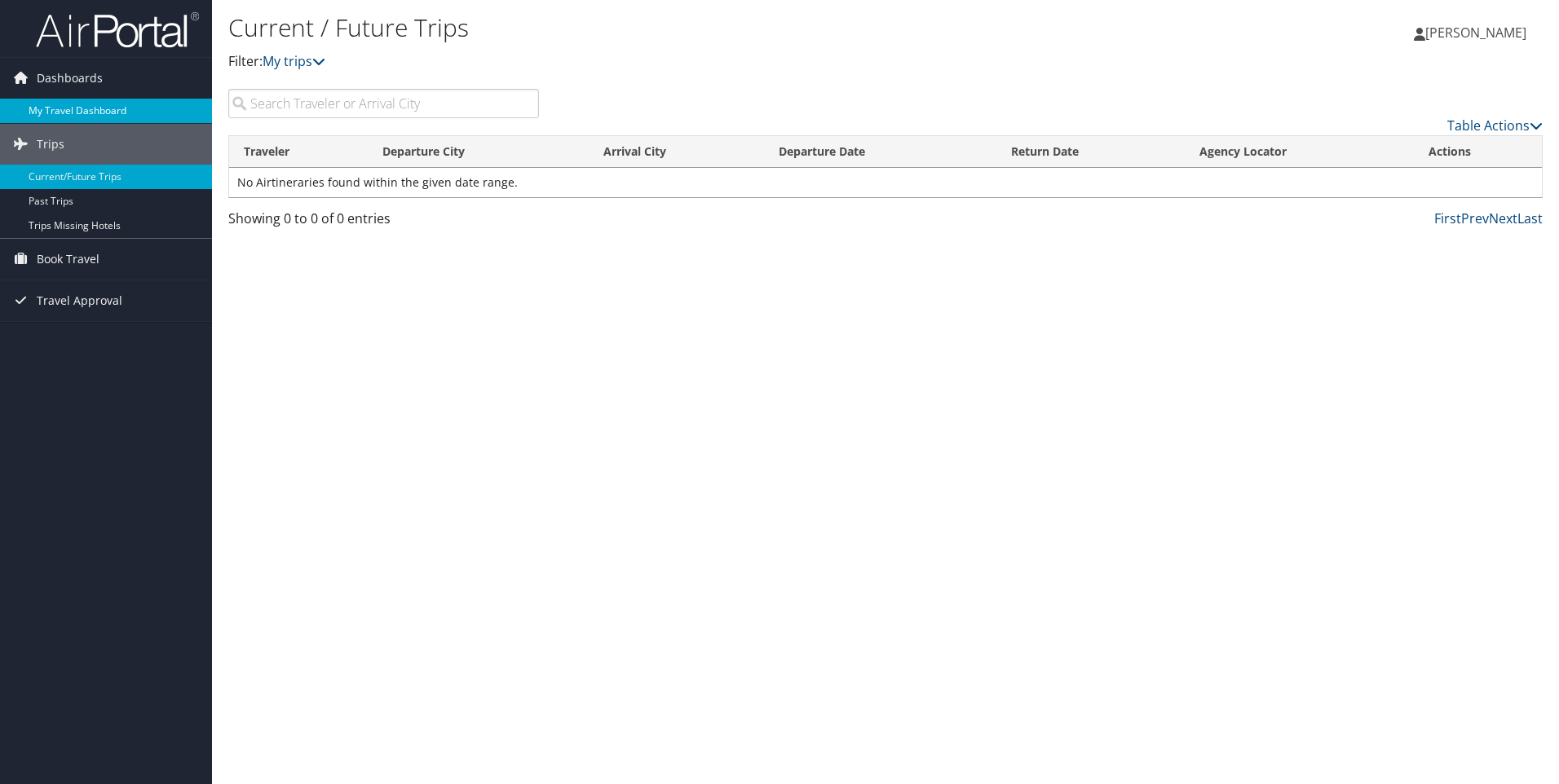
click at [86, 109] on link "My Travel Dashboard" at bounding box center [106, 110] width 212 height 25
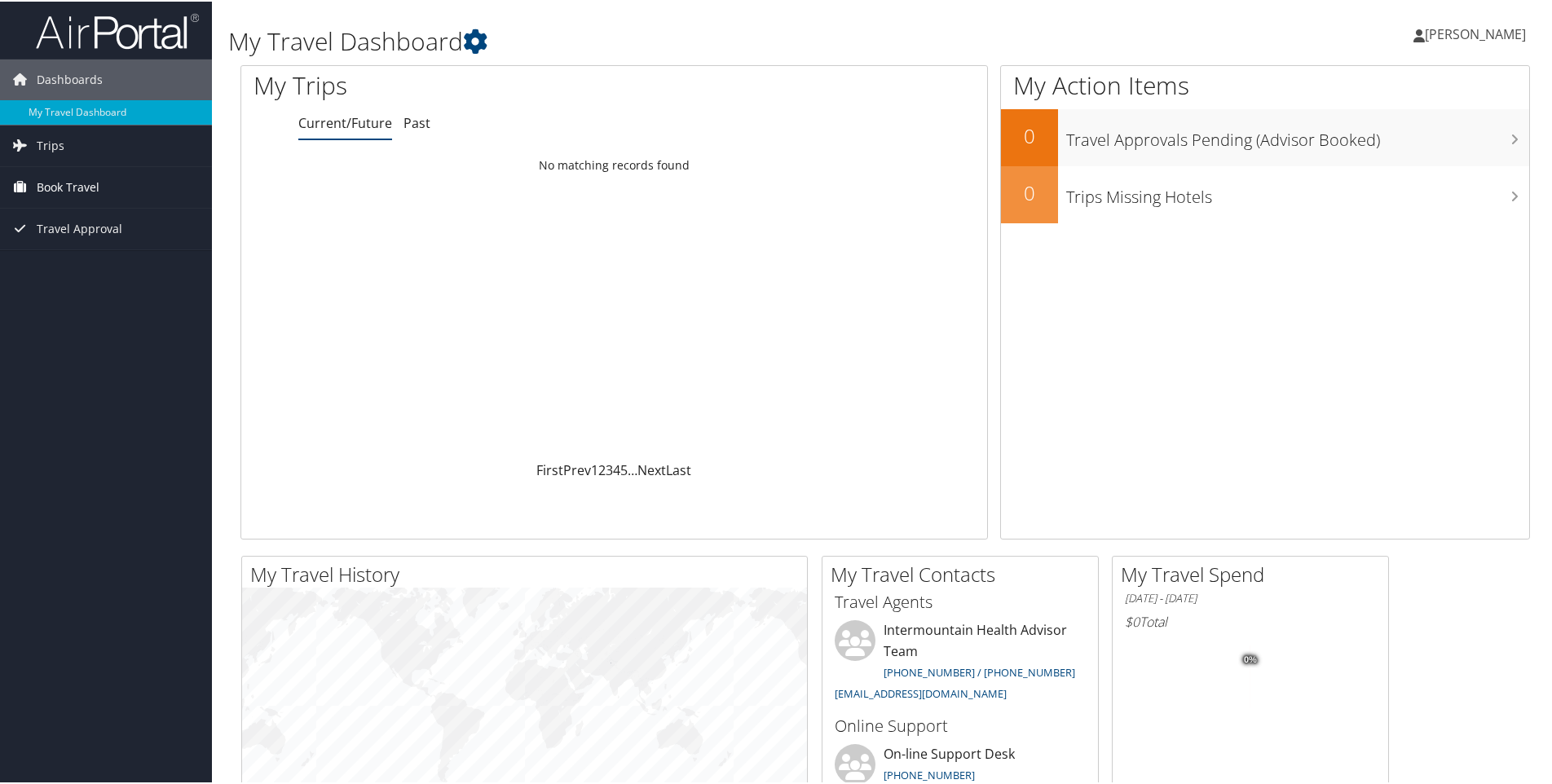
click at [70, 186] on span "Book Travel" at bounding box center [67, 186] width 63 height 41
click at [123, 266] on link "Book/Manage Online Trips" at bounding box center [106, 267] width 212 height 25
click at [1483, 30] on span "[PERSON_NAME]" at bounding box center [1476, 33] width 101 height 18
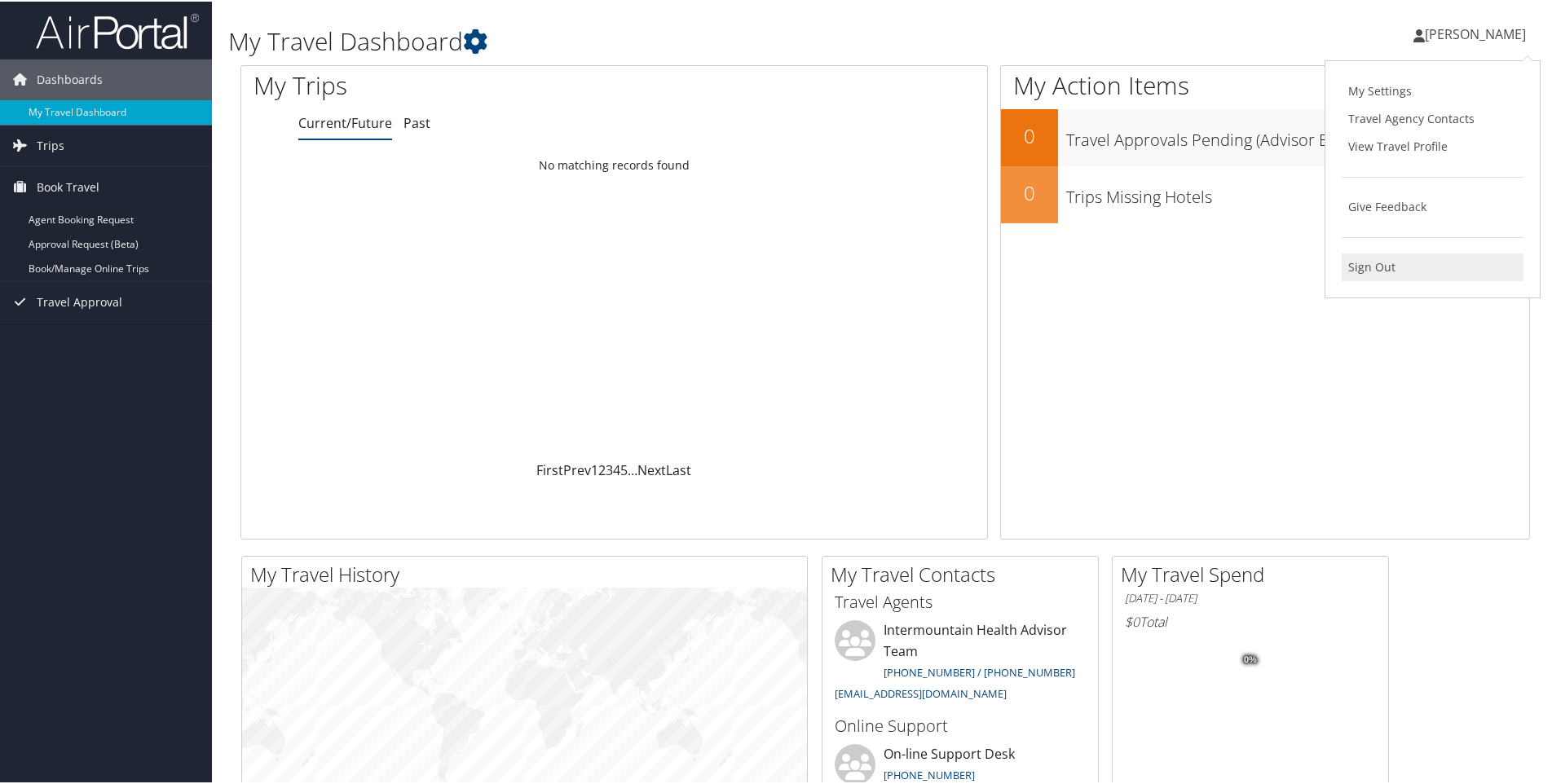
click at [1366, 265] on link "Sign Out" at bounding box center [1433, 266] width 182 height 27
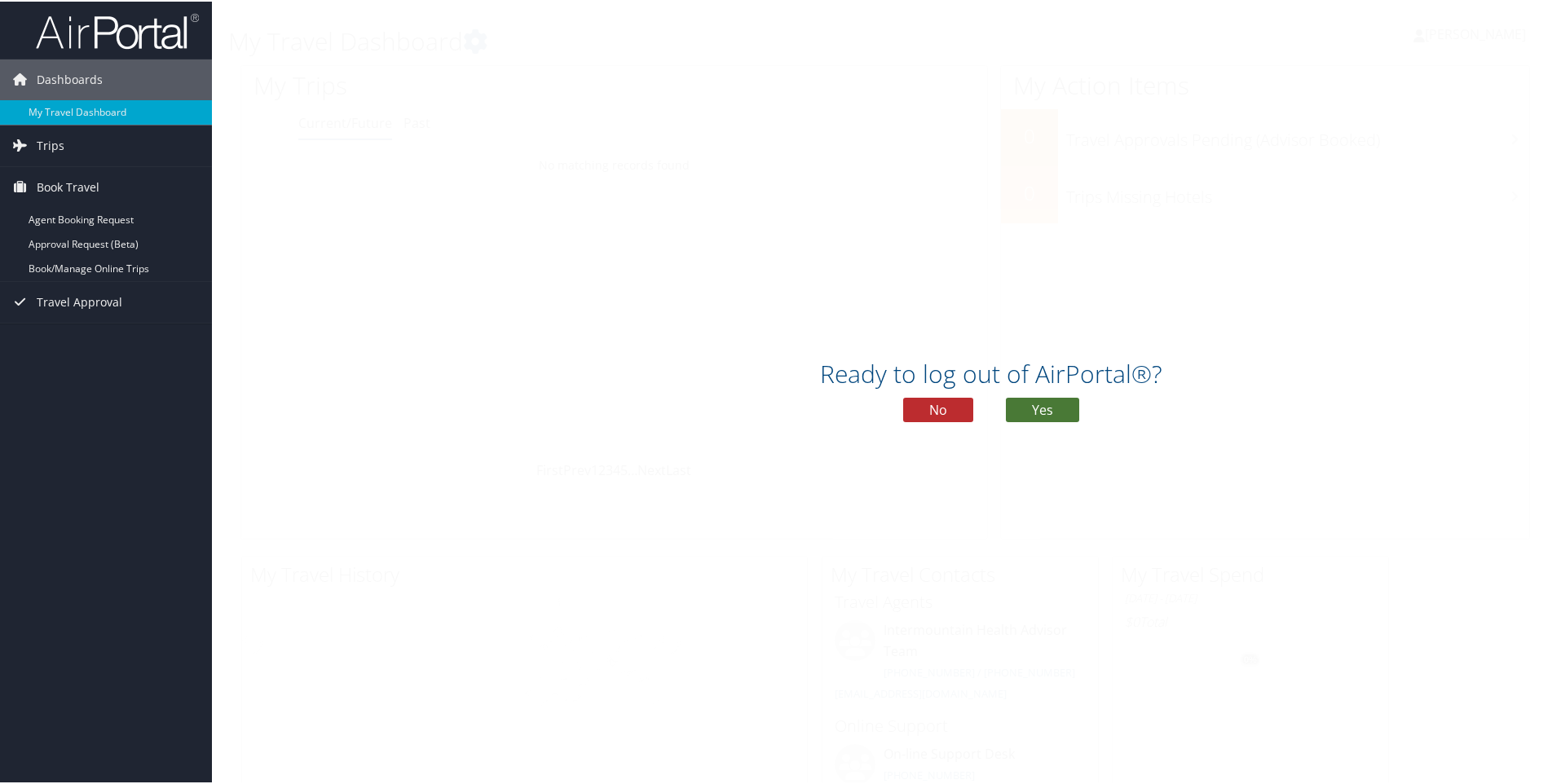
click at [1046, 403] on button "Yes" at bounding box center [1043, 408] width 74 height 25
